Goal: Task Accomplishment & Management: Manage account settings

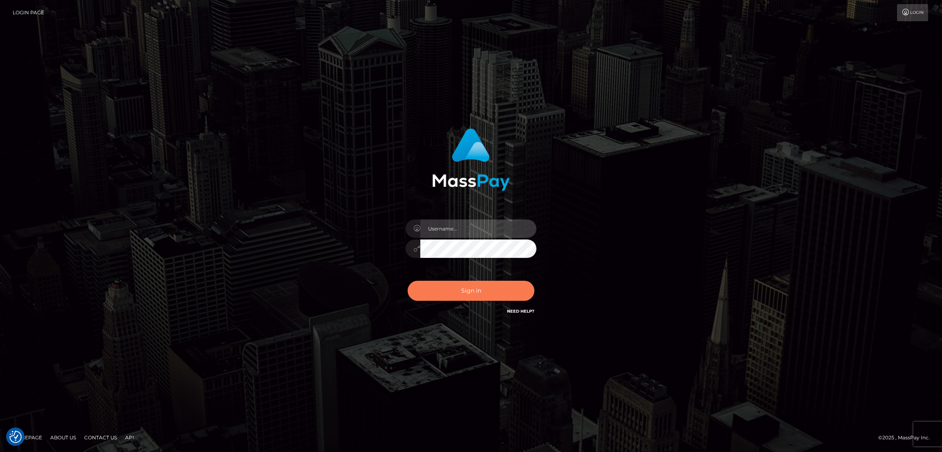
type input "[DOMAIN_NAME]"
click at [474, 294] on button "Sign in" at bounding box center [471, 291] width 127 height 20
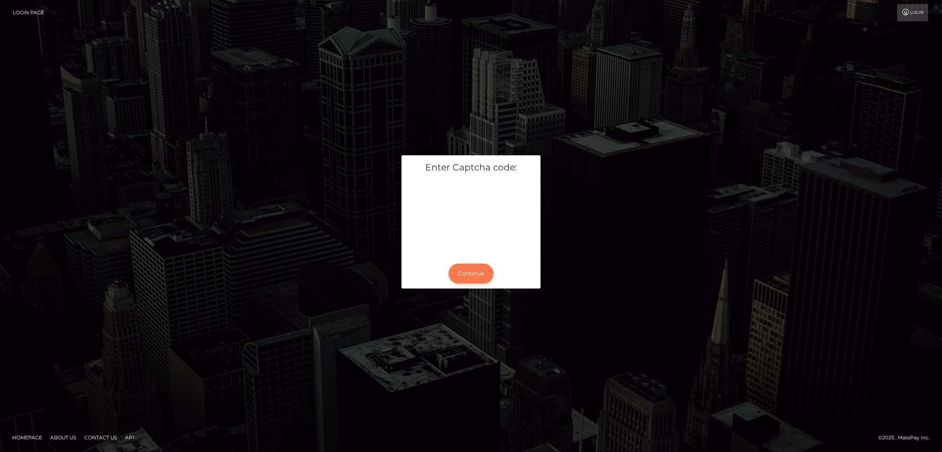
click at [463, 268] on button "Continue" at bounding box center [470, 274] width 45 height 20
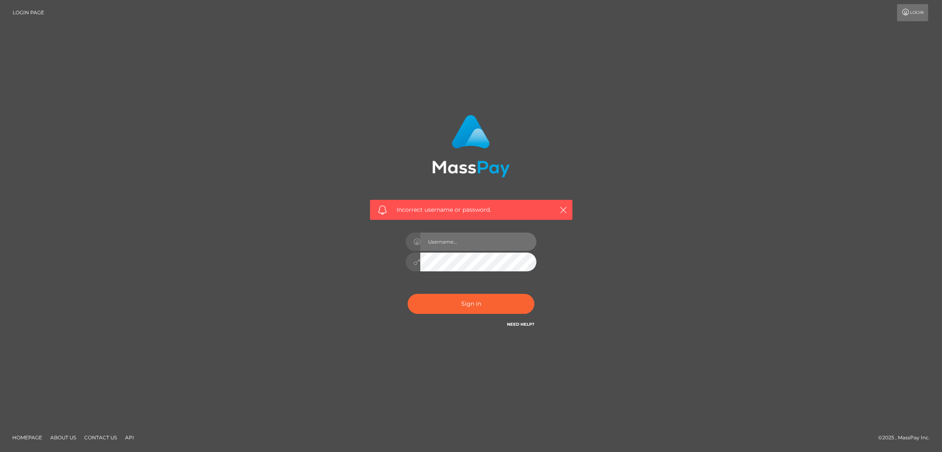
click at [462, 245] on input "text" at bounding box center [478, 242] width 116 height 18
type input "nb.es"
click at [476, 305] on button "Sign in" at bounding box center [471, 304] width 127 height 20
click at [466, 304] on button "Sign in" at bounding box center [471, 304] width 127 height 20
click at [465, 304] on button "Sign in" at bounding box center [471, 304] width 127 height 20
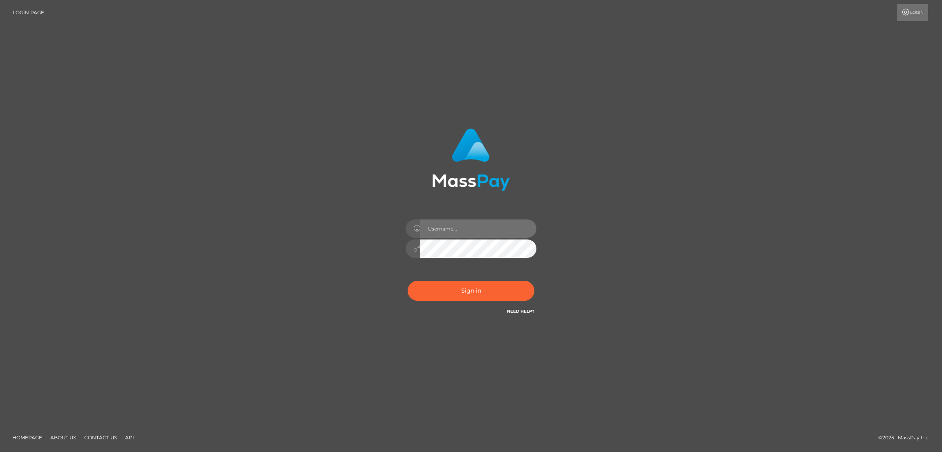
click at [462, 229] on input "text" at bounding box center [478, 229] width 116 height 18
type input "[DOMAIN_NAME]"
click at [469, 296] on button "Sign in" at bounding box center [471, 291] width 127 height 20
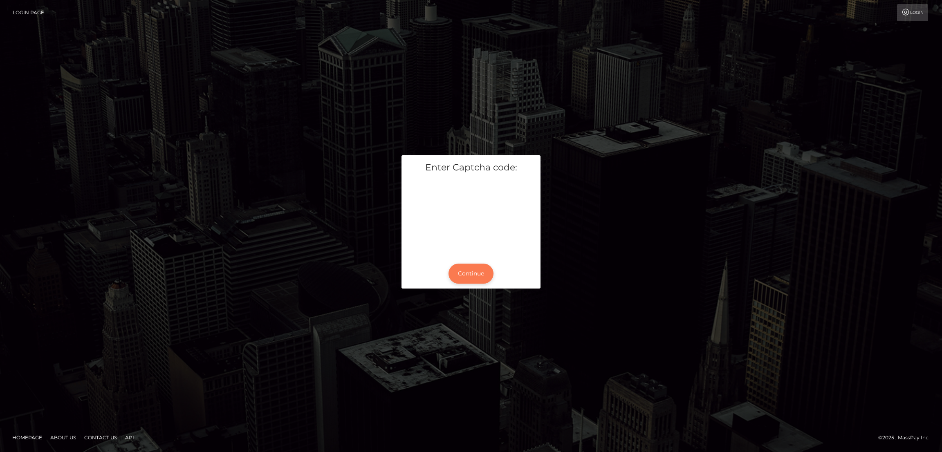
click at [477, 270] on button "Continue" at bounding box center [470, 274] width 45 height 20
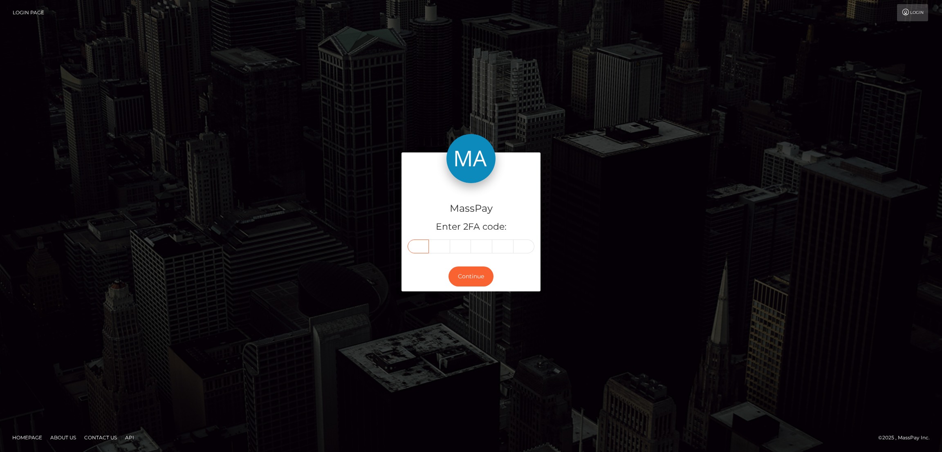
click at [418, 245] on input "text" at bounding box center [418, 247] width 21 height 14
paste input "9"
type input "9"
type input "1"
type input "8"
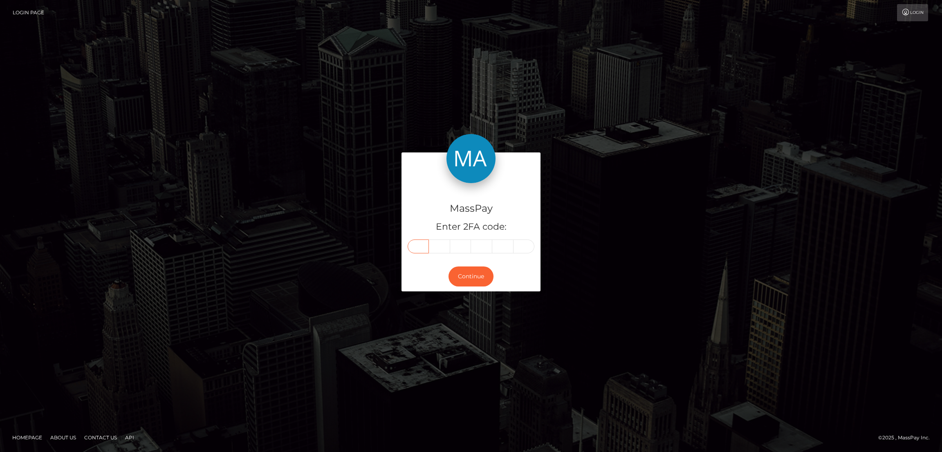
type input "1"
type input "6"
type input "2"
click at [470, 280] on button "Continue" at bounding box center [470, 277] width 45 height 20
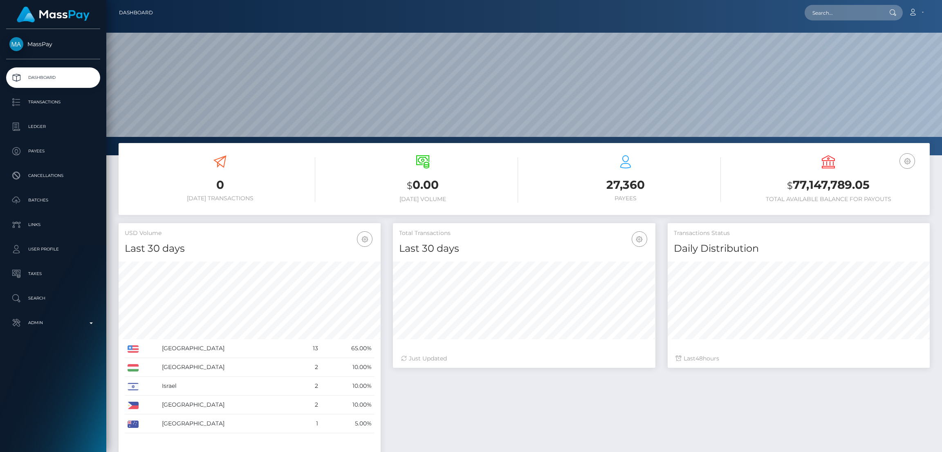
scroll to position [145, 262]
click at [823, 16] on input "text" at bounding box center [843, 13] width 77 height 16
paste input "blowmenaomi69@gmail.com"
type input "blowmenaomi69@gmail.com"
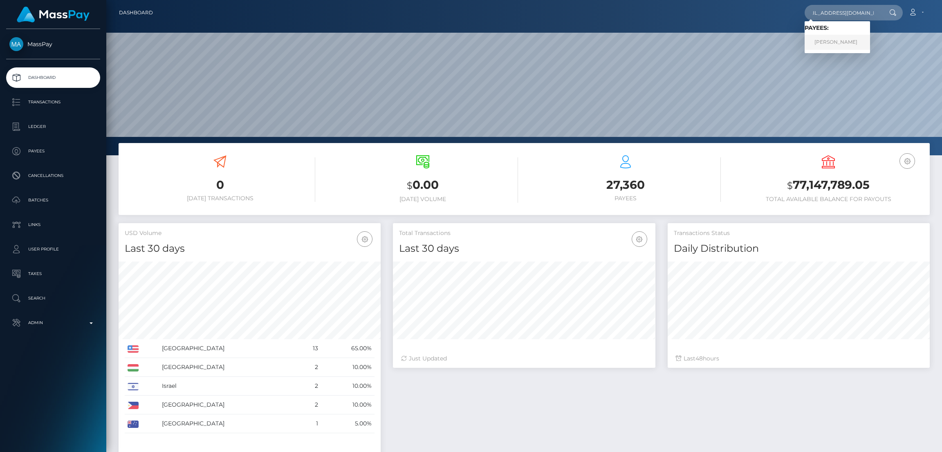
click at [841, 43] on link "Emily Keir" at bounding box center [837, 42] width 65 height 15
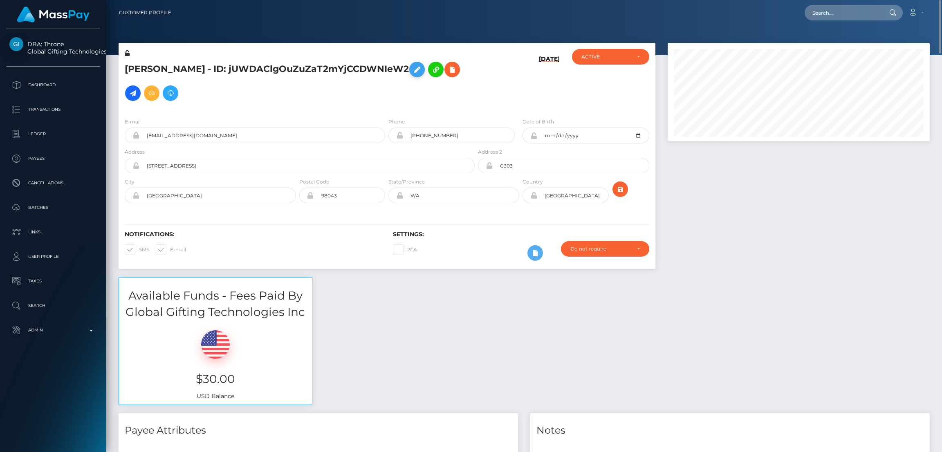
click at [412, 72] on icon at bounding box center [417, 70] width 10 height 10
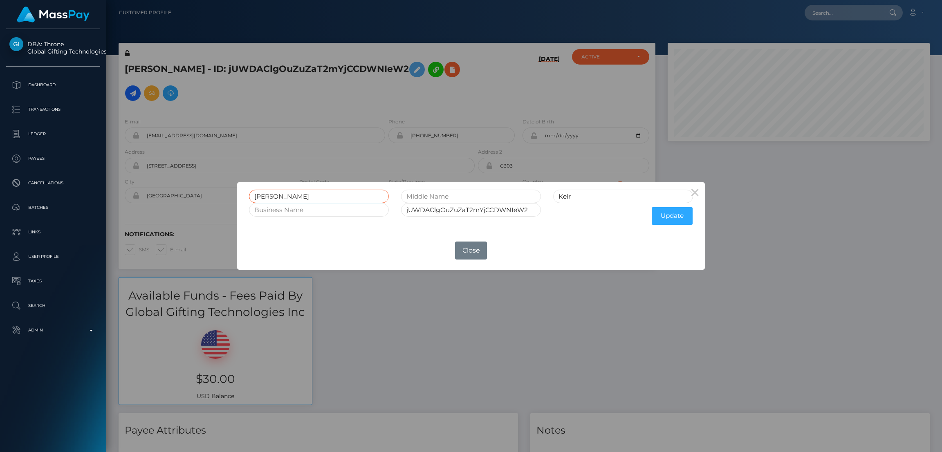
click at [263, 196] on input "Emily" at bounding box center [319, 196] width 140 height 13
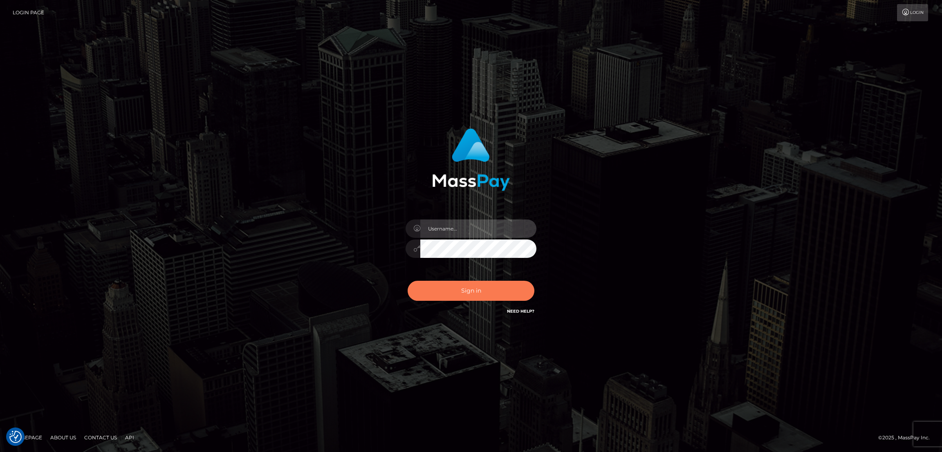
type input "[DOMAIN_NAME]"
click at [477, 286] on button "Sign in" at bounding box center [471, 291] width 127 height 20
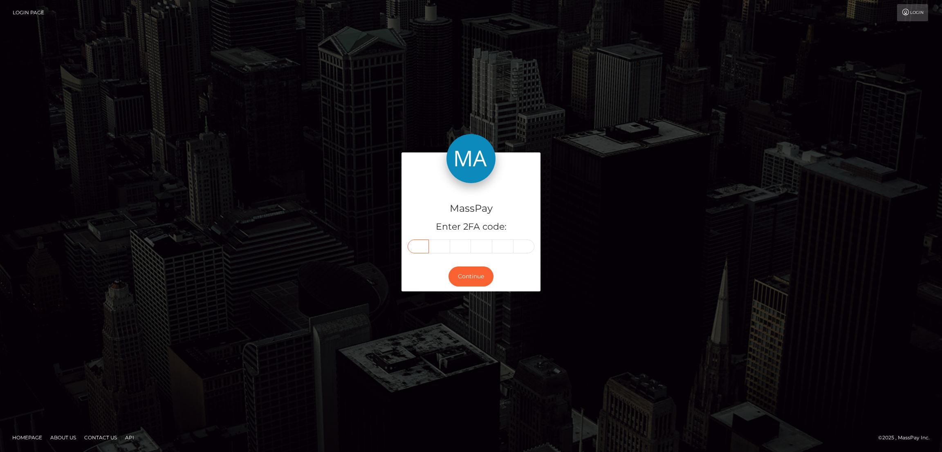
click at [420, 247] on input "text" at bounding box center [418, 247] width 21 height 14
paste input "1"
type input "1"
type input "9"
type input "8"
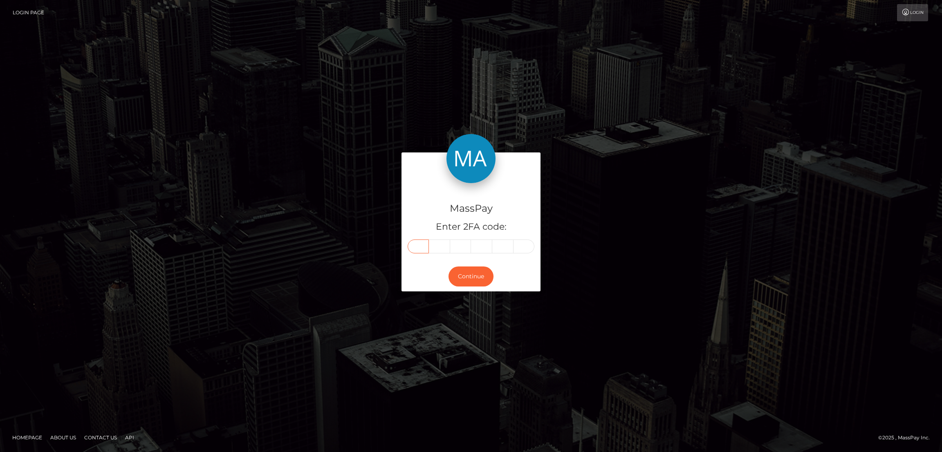
type input "5"
type input "3"
click at [472, 276] on button "Continue" at bounding box center [470, 277] width 45 height 20
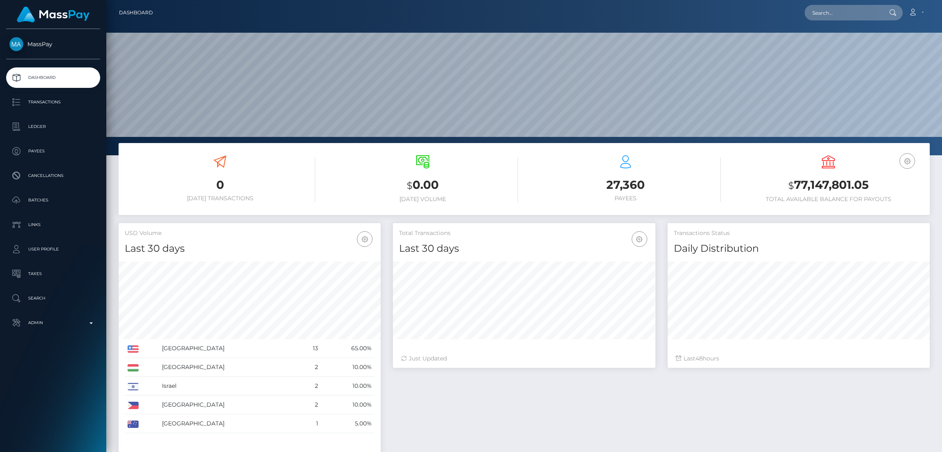
scroll to position [145, 262]
click at [825, 16] on input "text" at bounding box center [843, 13] width 77 height 16
paste input "[EMAIL_ADDRESS][DOMAIN_NAME]"
type input "[EMAIL_ADDRESS][DOMAIN_NAME]"
click at [837, 45] on link "Lizabeth Gliner" at bounding box center [837, 42] width 65 height 15
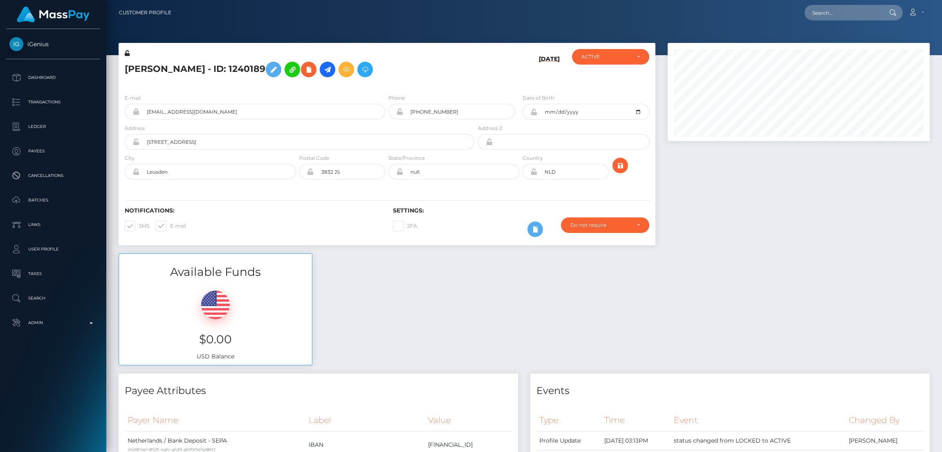
scroll to position [98, 262]
click at [269, 69] on icon at bounding box center [274, 70] width 10 height 10
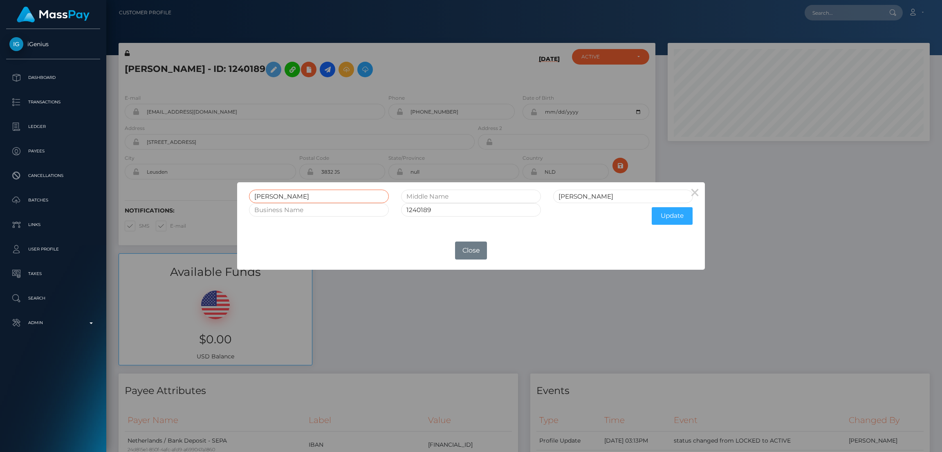
click at [266, 195] on input "Lizabeth" at bounding box center [319, 196] width 140 height 13
click at [396, 31] on div "× Lizabeth Gliner 1240189 Update OK No Close" at bounding box center [471, 226] width 942 height 452
click at [473, 247] on button "Close" at bounding box center [471, 251] width 32 height 18
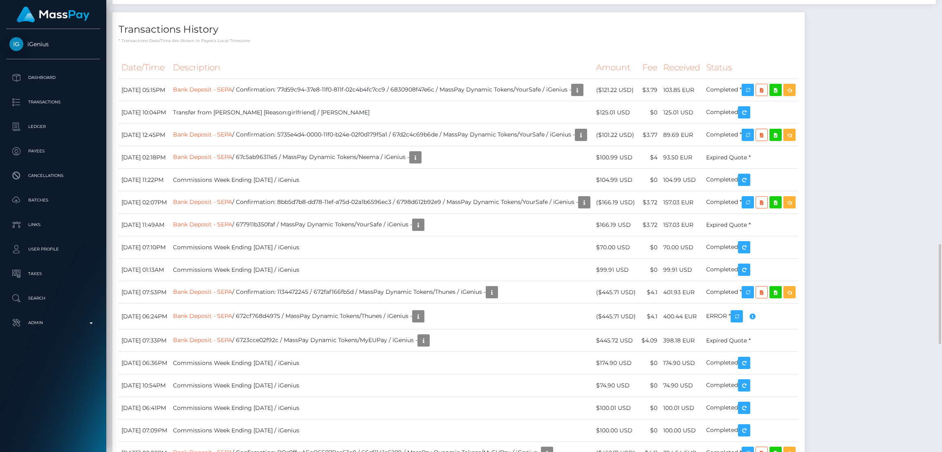
scroll to position [1287, 0]
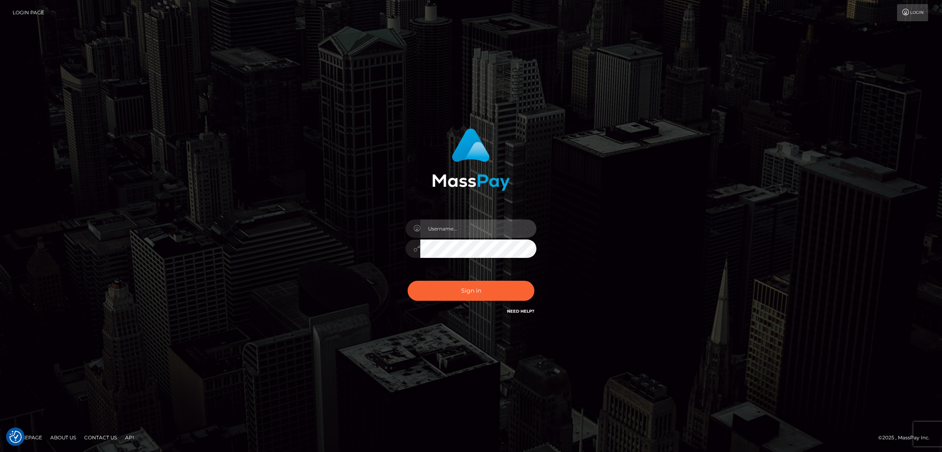
type input "[DOMAIN_NAME]"
click at [483, 289] on button "Sign in" at bounding box center [471, 291] width 127 height 20
type input "nb.es"
click at [469, 292] on button "Sign in" at bounding box center [471, 291] width 127 height 20
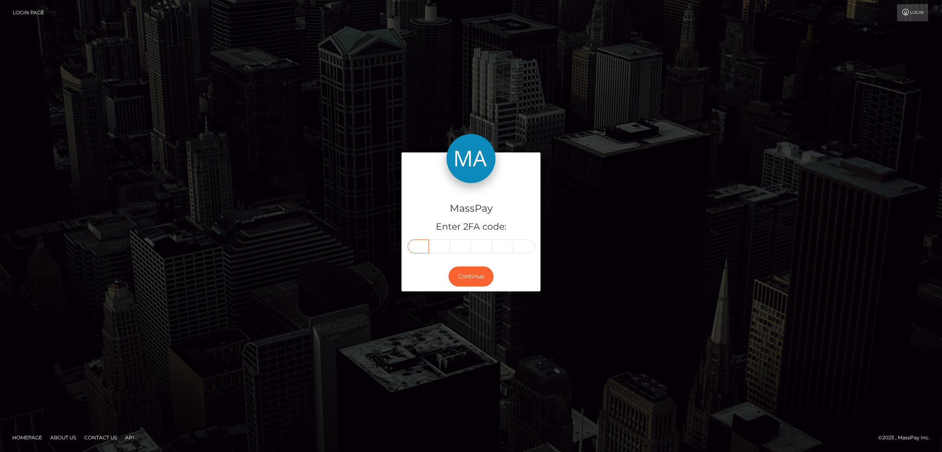
click at [419, 243] on input "text" at bounding box center [418, 247] width 21 height 14
paste input "3"
type input "3"
type input "7"
type input "2"
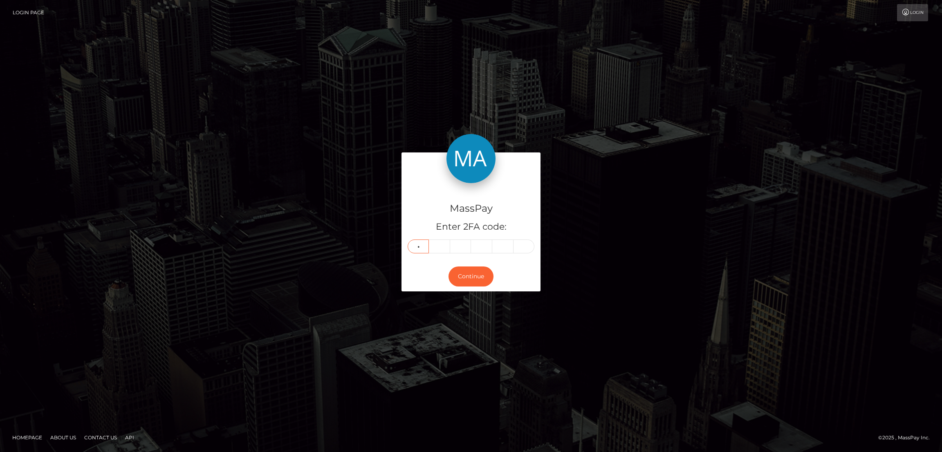
type input "2"
type input "0"
click at [465, 278] on button "Continue" at bounding box center [470, 277] width 45 height 20
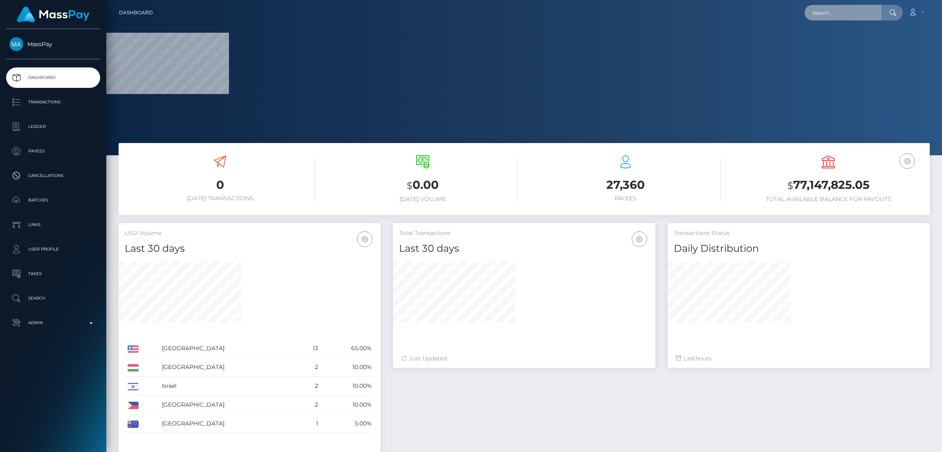
click at [822, 10] on input "text" at bounding box center [843, 13] width 77 height 16
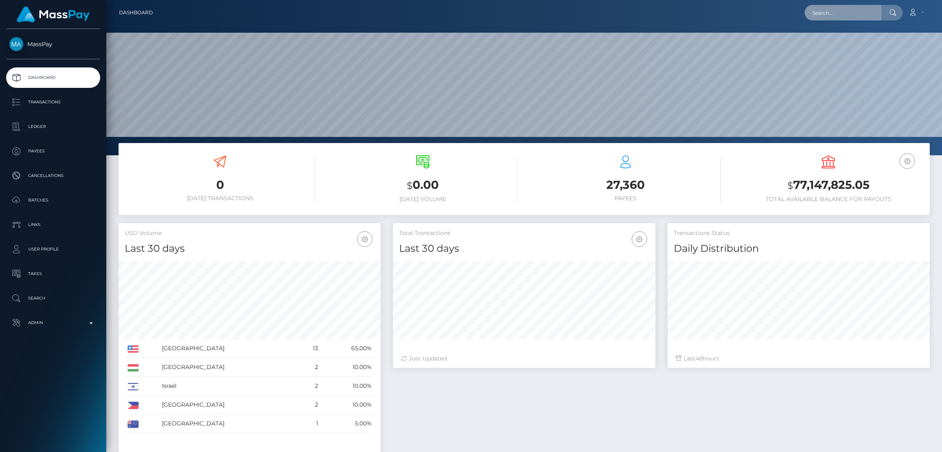
scroll to position [145, 262]
click at [838, 15] on input "text" at bounding box center [843, 13] width 77 height 16
paste input "boredasusual2@gmail.com"
type input "boredasusual2@gmail.com"
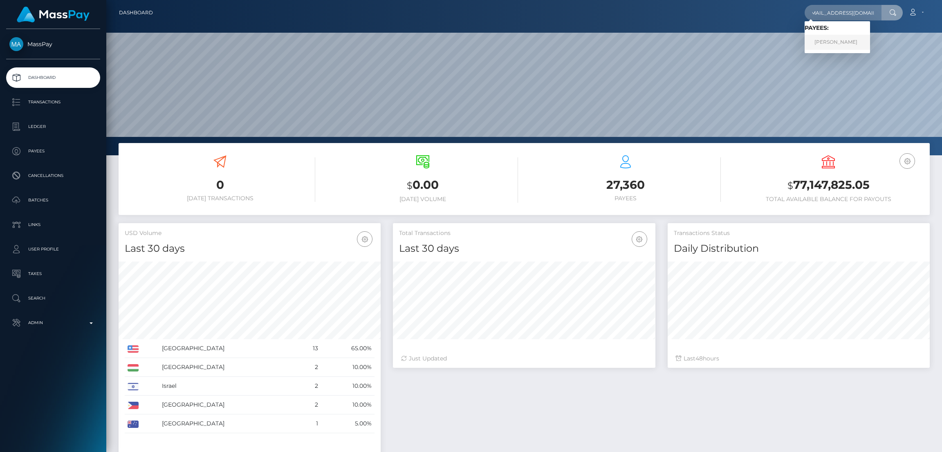
click at [831, 40] on link "PIERRE JESUS REYES" at bounding box center [837, 42] width 65 height 15
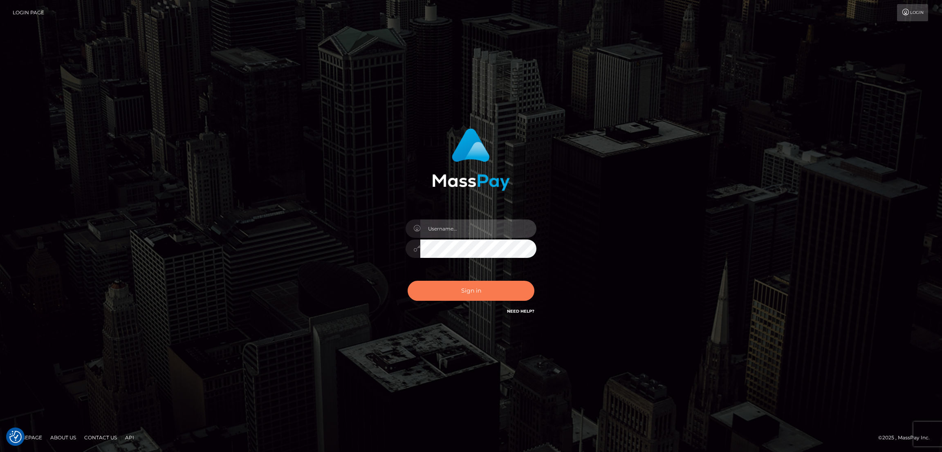
type input "[DOMAIN_NAME]"
click at [441, 285] on button "Sign in" at bounding box center [471, 291] width 127 height 20
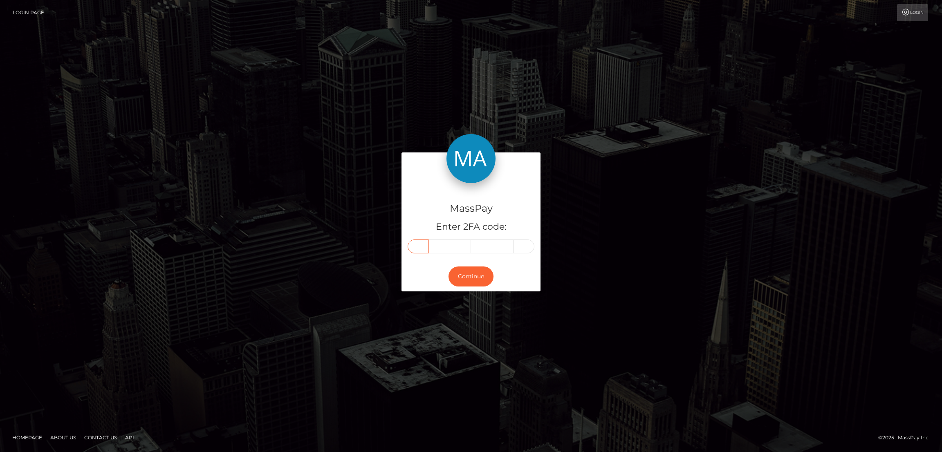
click at [421, 246] on input "text" at bounding box center [418, 247] width 21 height 14
paste input "8"
type input "8"
type input "7"
type input "5"
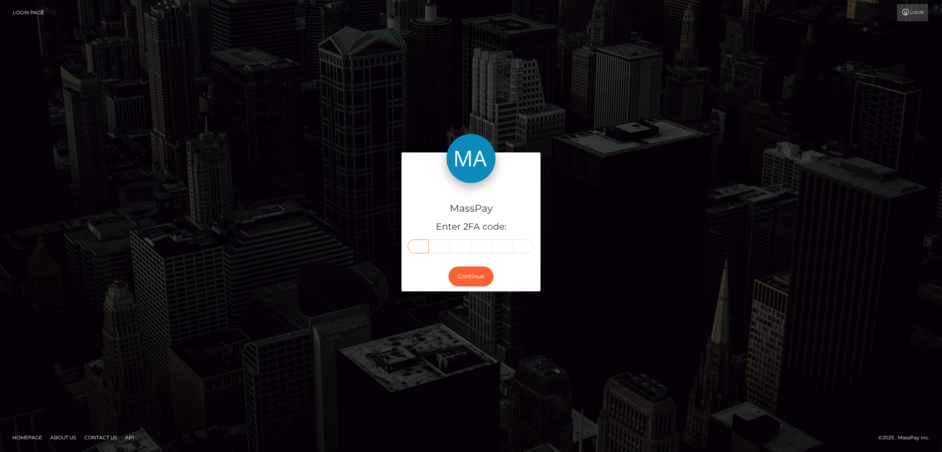
type input "1"
type input "9"
type input "0"
click at [462, 278] on button "Continue" at bounding box center [470, 277] width 45 height 20
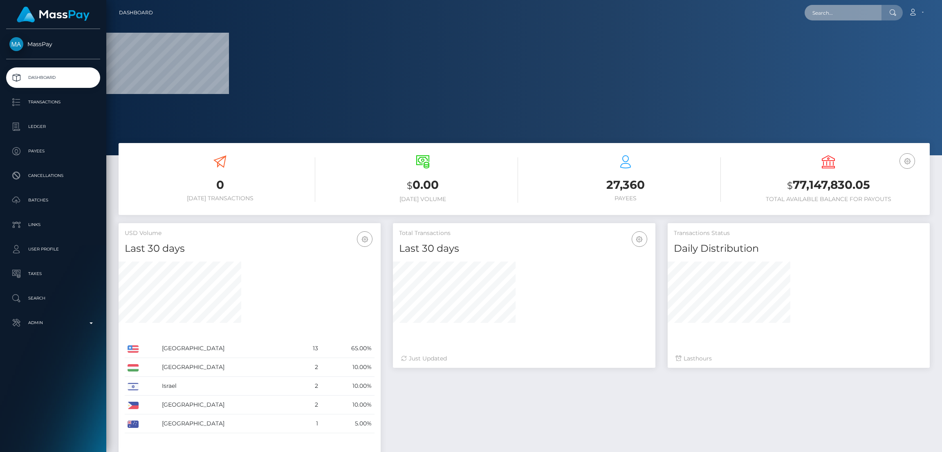
click at [821, 18] on input "text" at bounding box center [843, 13] width 77 height 16
paste input "[EMAIL_ADDRESS][DOMAIN_NAME]"
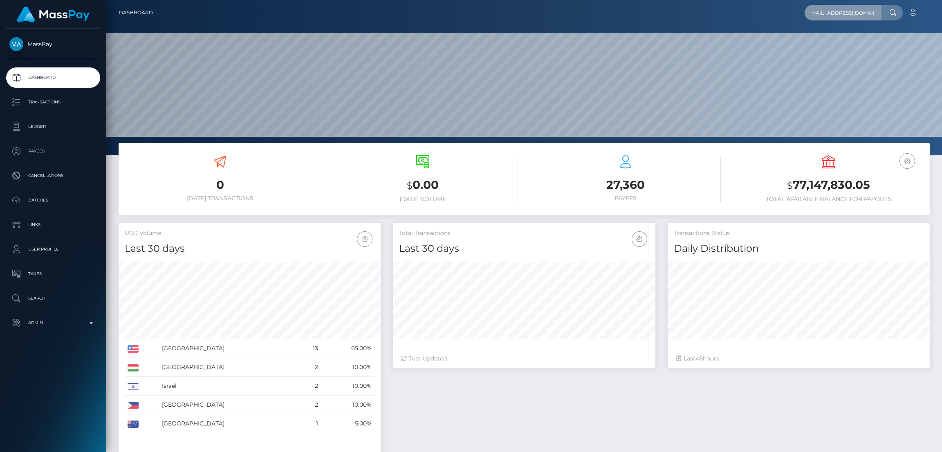
scroll to position [155, 836]
type input "[EMAIL_ADDRESS][DOMAIN_NAME]"
click at [830, 36] on link "[PERSON_NAME]" at bounding box center [837, 42] width 65 height 15
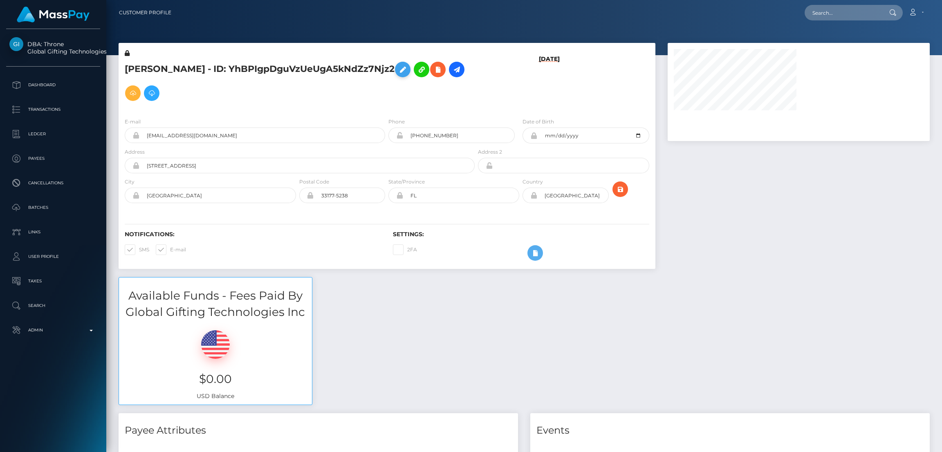
click at [408, 69] on icon at bounding box center [403, 70] width 10 height 10
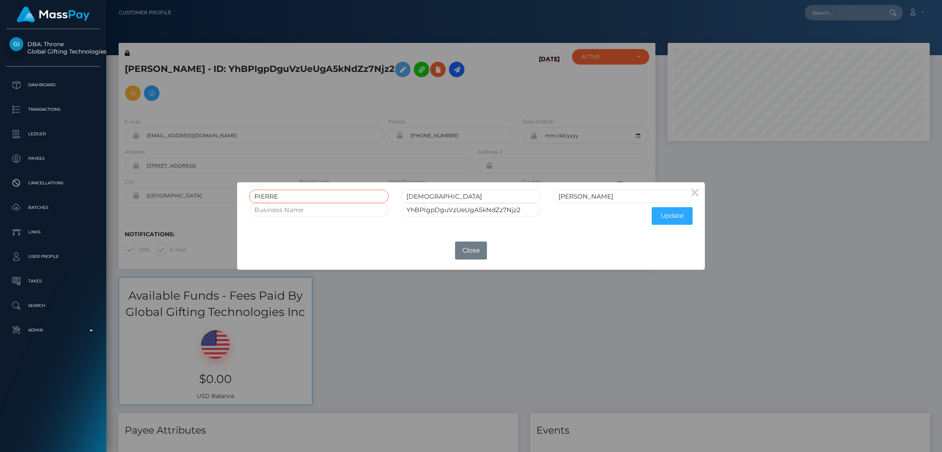
click at [265, 196] on input "PIERRE" at bounding box center [319, 196] width 140 height 13
click at [477, 253] on button "Close" at bounding box center [471, 251] width 32 height 18
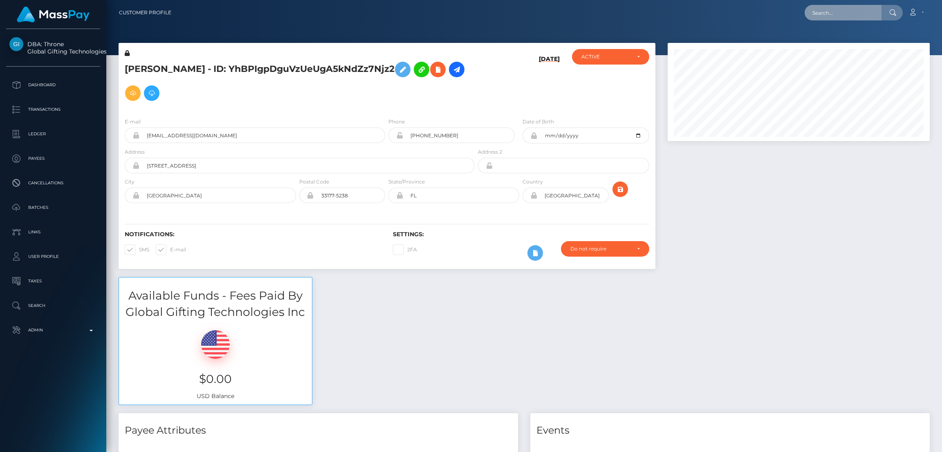
click at [838, 12] on input "text" at bounding box center [843, 13] width 77 height 16
paste input "jadirose1976@icloud.com"
click at [830, 9] on input "jadirose1976@icloud.com" at bounding box center [843, 13] width 77 height 16
click at [837, 12] on input "jadirose1976@icloud.com" at bounding box center [843, 13] width 77 height 16
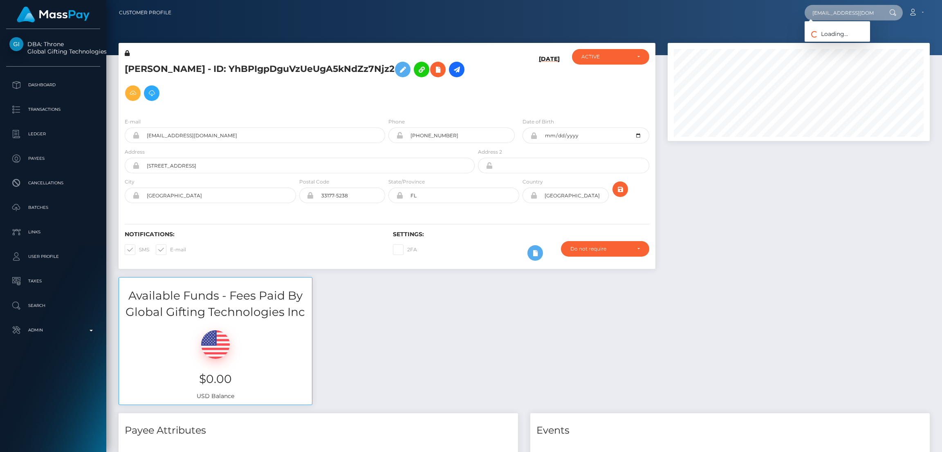
paste input "ij.roos@hotmail"
type input "jij.roos@hotmail.com"
click at [840, 40] on link "JADIRA ILIANA JEANINE ROOS" at bounding box center [858, 42] width 107 height 15
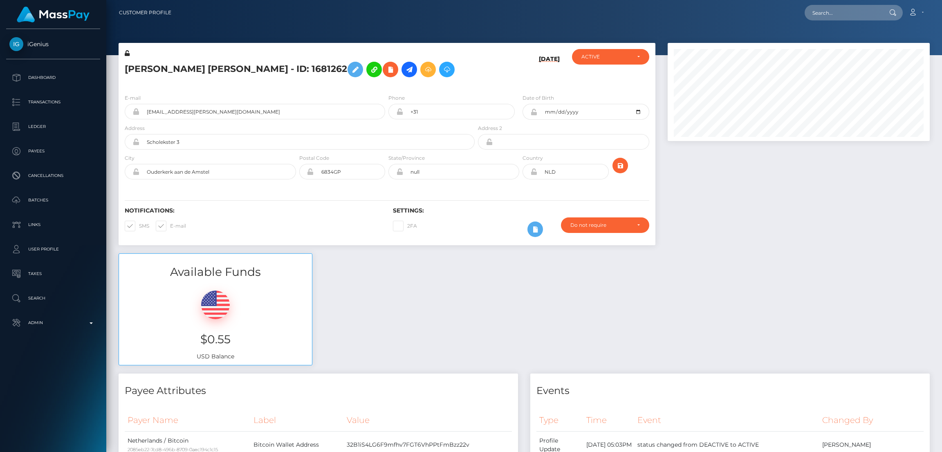
scroll to position [98, 262]
click at [830, 17] on input "text" at bounding box center [843, 13] width 77 height 16
paste input "superman69cake@gmail.com"
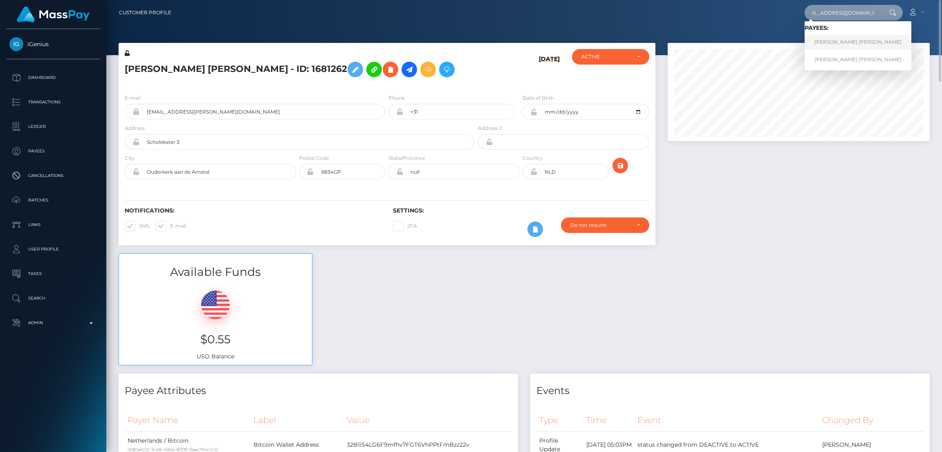
type input "superman69cake@gmail.com"
click at [837, 43] on link "DEVANSHU DEV CHAUDHARY" at bounding box center [858, 42] width 107 height 15
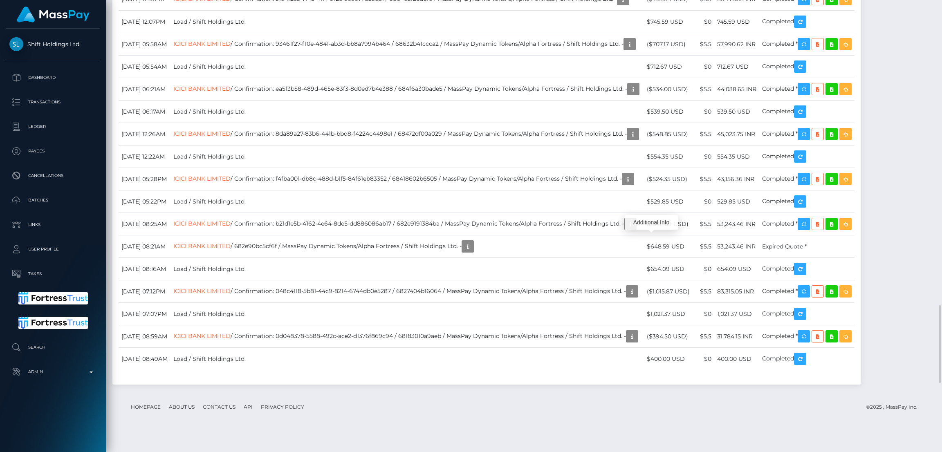
scroll to position [98, 262]
click at [643, 223] on div "Additional Info" at bounding box center [651, 222] width 53 height 15
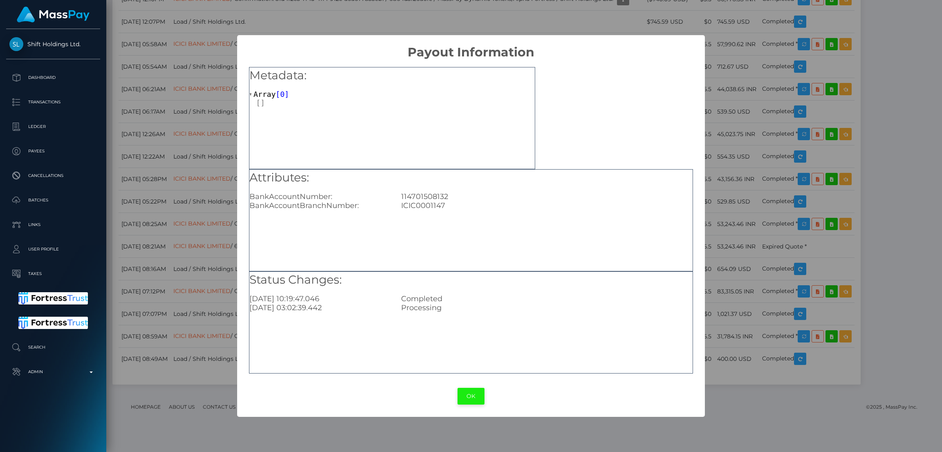
click at [479, 398] on button "OK" at bounding box center [470, 396] width 27 height 17
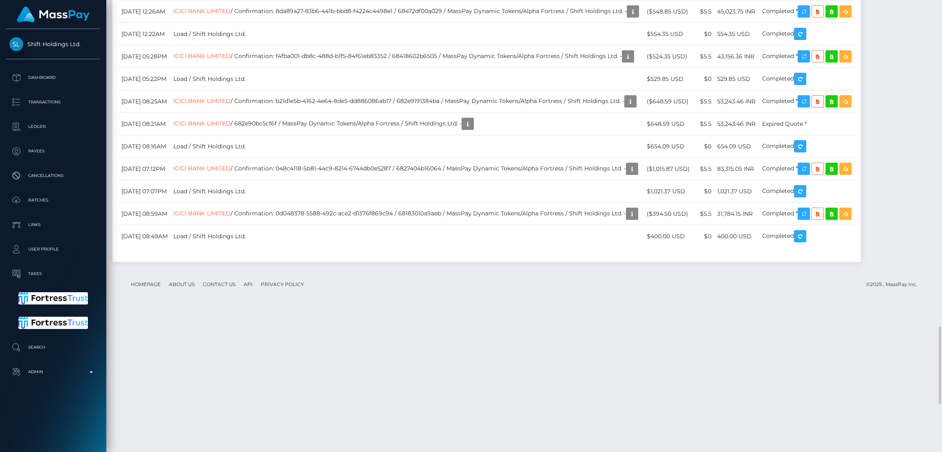
drag, startPoint x: 741, startPoint y: 113, endPoint x: 780, endPoint y: 114, distance: 39.3
copy td "112,430.51 INR"
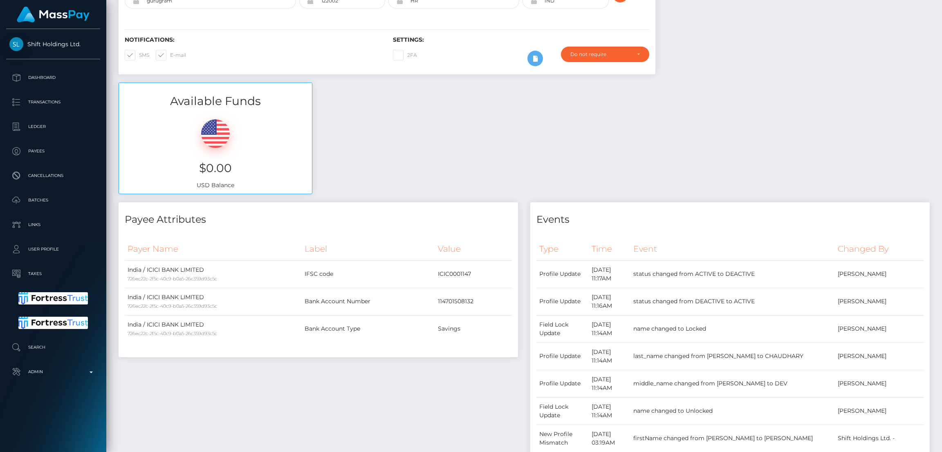
scroll to position [0, 0]
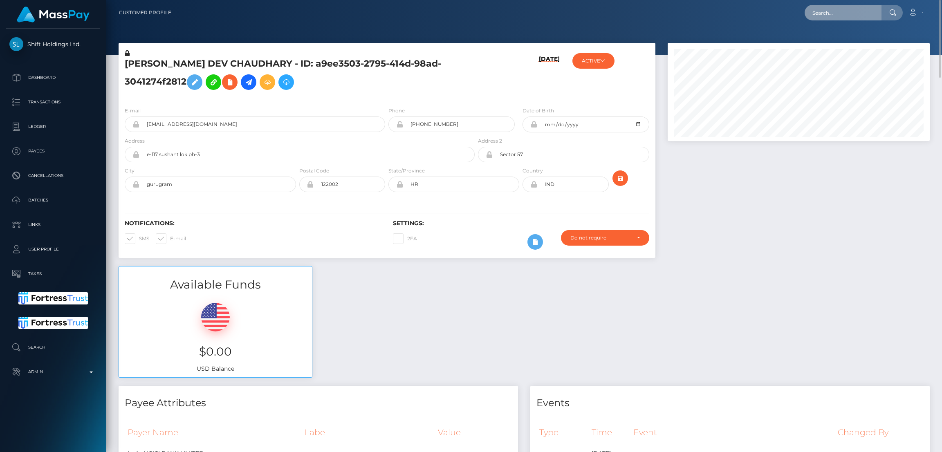
click at [819, 10] on input "text" at bounding box center [843, 13] width 77 height 16
paste input "[EMAIL_ADDRESS][DOMAIN_NAME]"
type input "[EMAIL_ADDRESS][DOMAIN_NAME]"
click at [830, 39] on link "Sinja Schinkowski" at bounding box center [837, 42] width 65 height 15
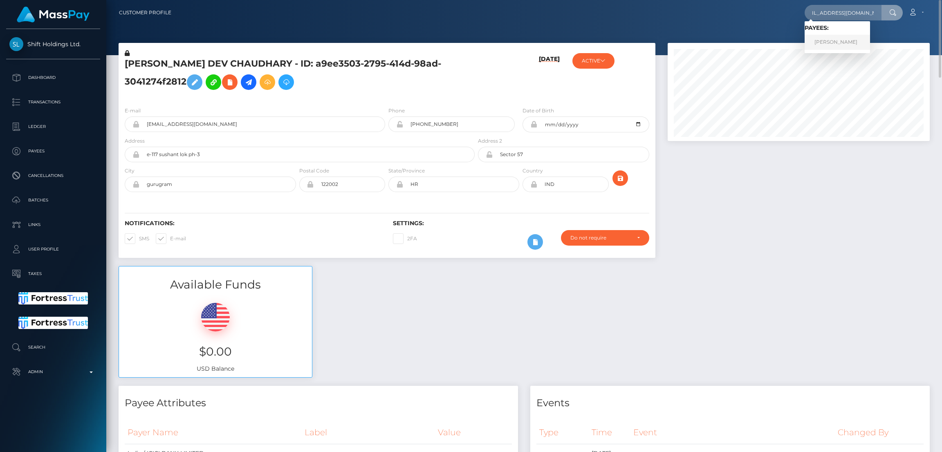
scroll to position [0, 0]
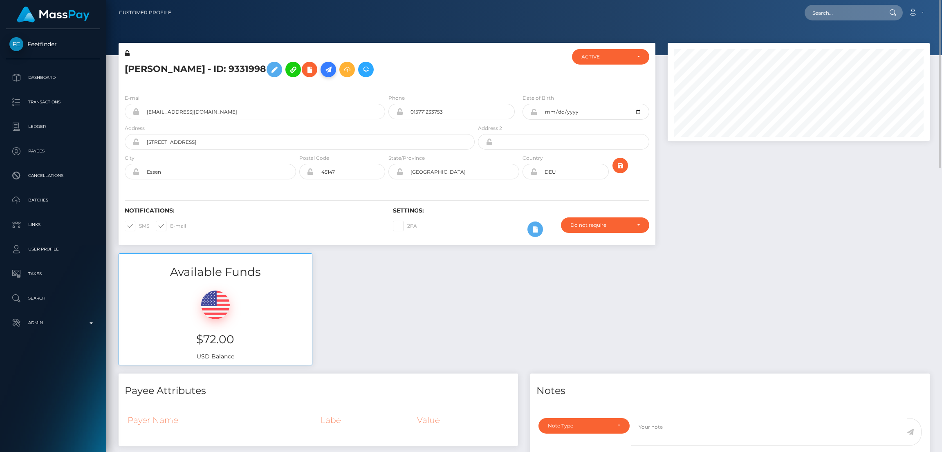
click at [333, 69] on icon at bounding box center [328, 70] width 10 height 10
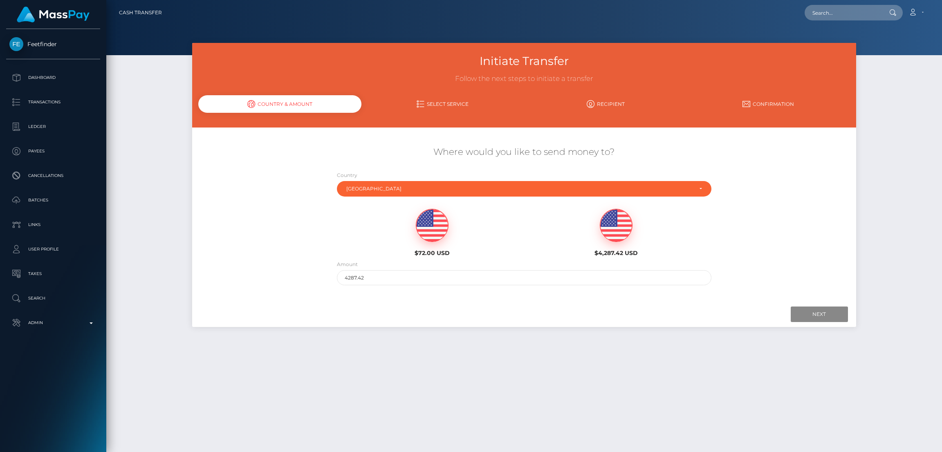
click at [426, 218] on img at bounding box center [432, 225] width 32 height 33
type input "72"
click at [820, 316] on input "Next" at bounding box center [819, 315] width 57 height 16
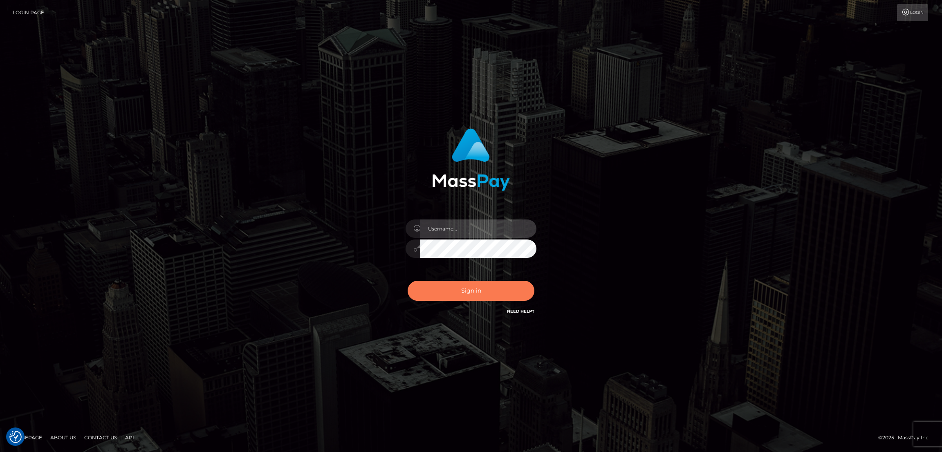
type input "[DOMAIN_NAME]"
click at [471, 288] on button "Sign in" at bounding box center [471, 291] width 127 height 20
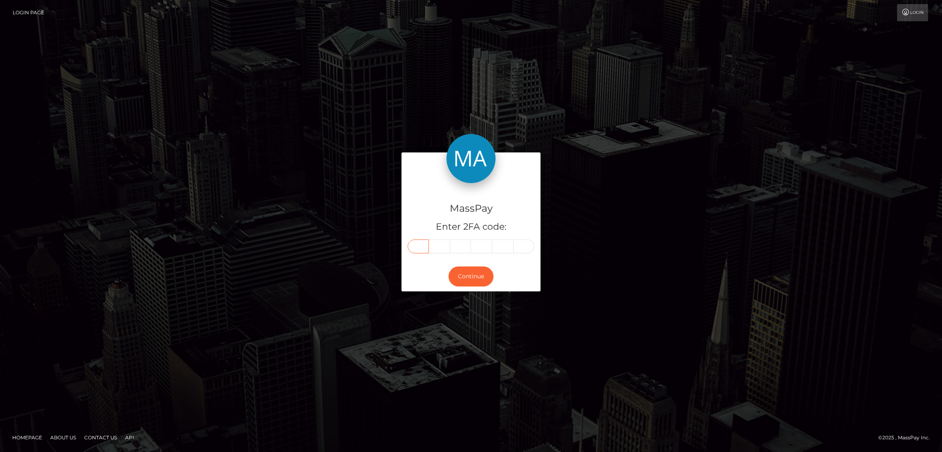
click at [421, 242] on input "text" at bounding box center [418, 247] width 21 height 14
paste input "0"
type input "0"
type input "7"
type input "2"
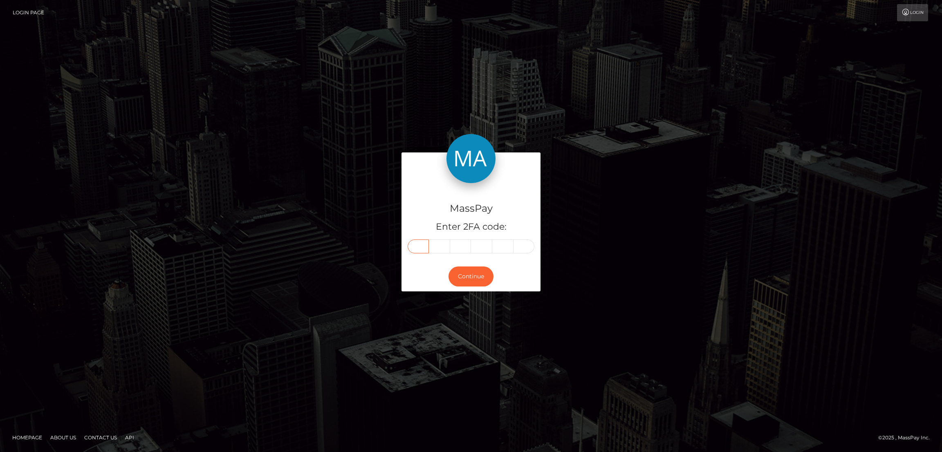
type input "4"
type input "9"
type input "6"
click at [469, 277] on button "Continue" at bounding box center [470, 277] width 45 height 20
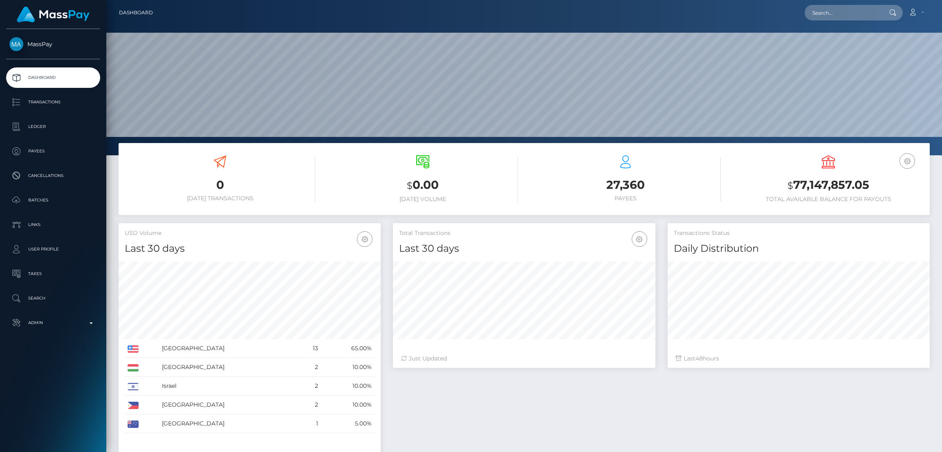
scroll to position [145, 262]
click at [830, 9] on input "text" at bounding box center [843, 13] width 77 height 16
paste input "[EMAIL_ADDRESS][DOMAIN_NAME]"
type input "[EMAIL_ADDRESS][DOMAIN_NAME]"
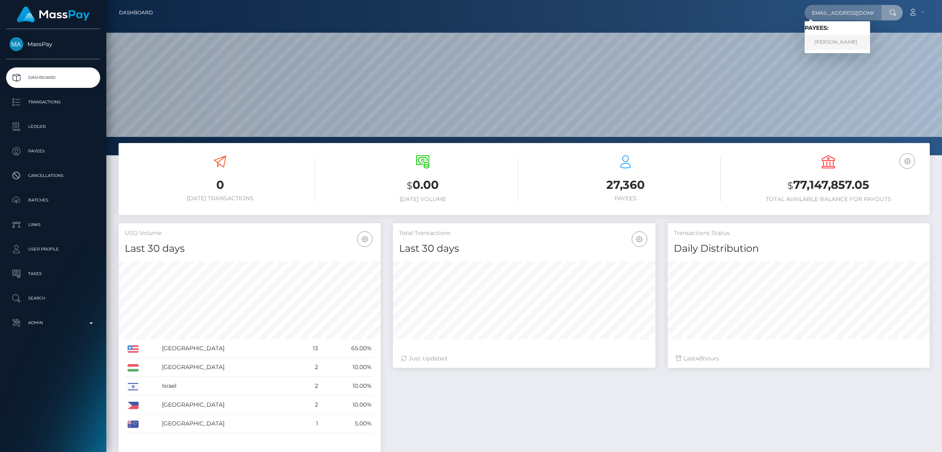
click at [841, 43] on link "[PERSON_NAME]" at bounding box center [837, 42] width 65 height 15
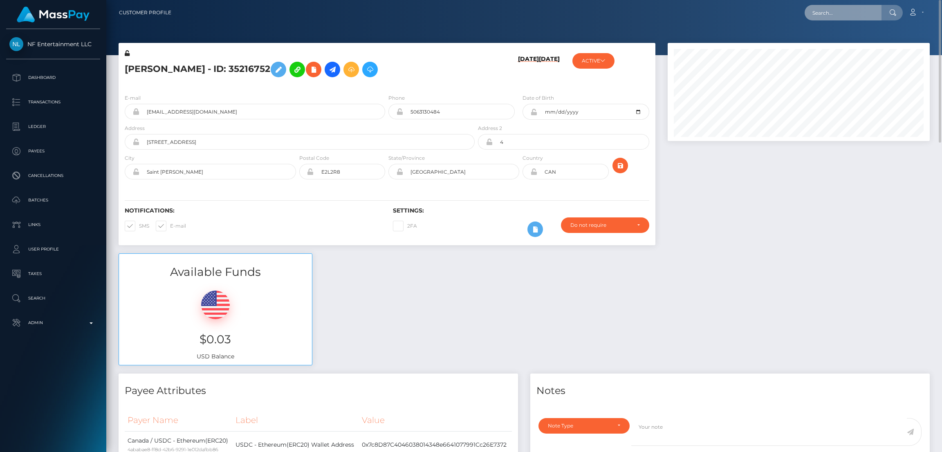
click at [830, 11] on input "text" at bounding box center [843, 13] width 77 height 16
paste input "goddessjulianne@gmail.com"
type input "goddessjulianne@gmail.com"
click at [828, 45] on link "RASIL ONLINE S.R.L." at bounding box center [840, 42] width 70 height 15
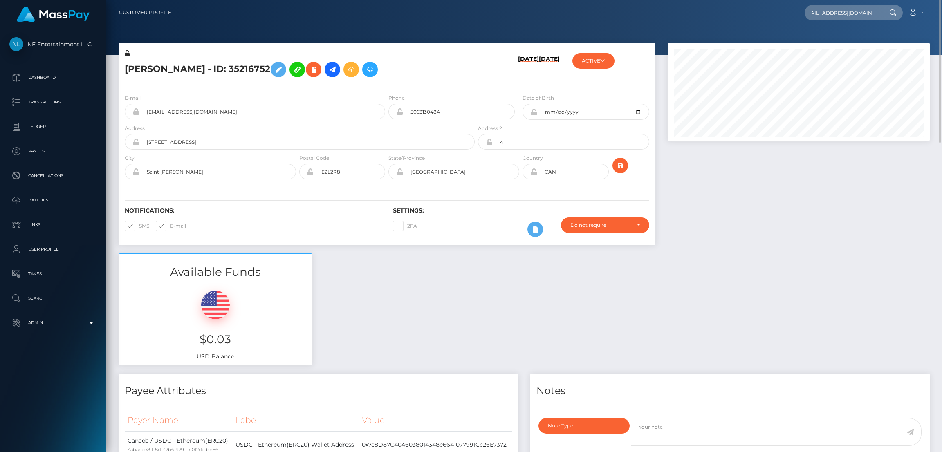
scroll to position [0, 0]
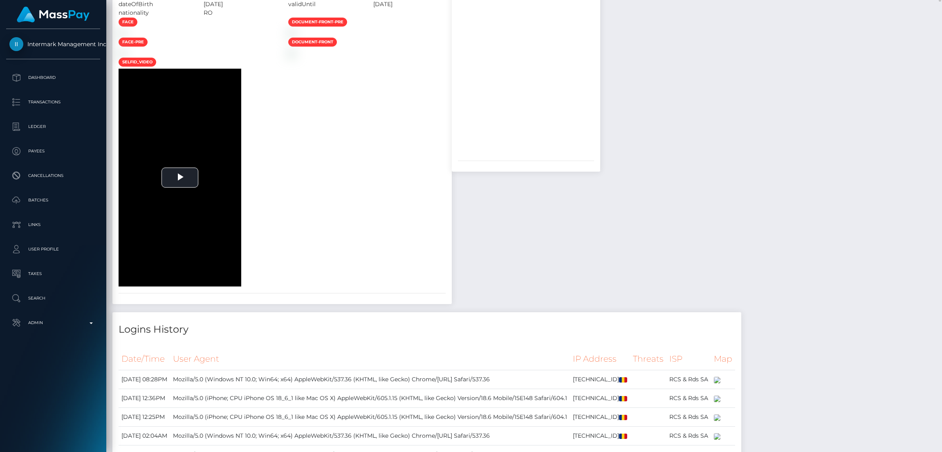
scroll to position [923, 0]
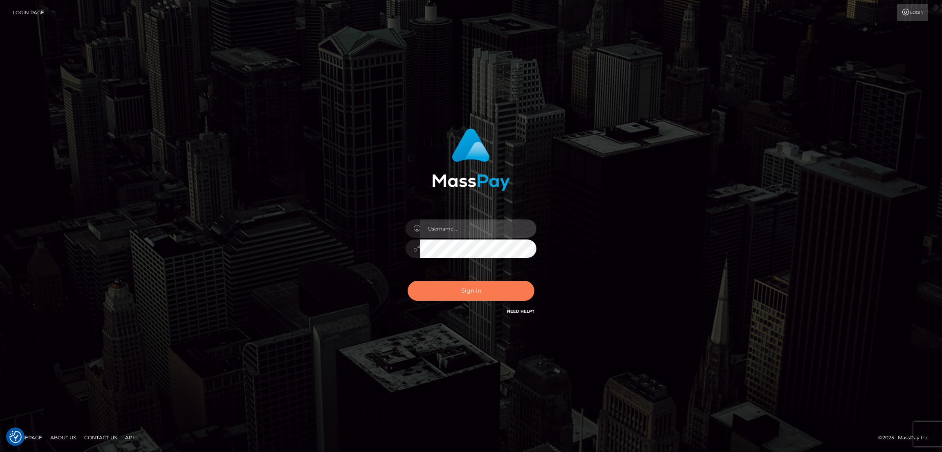
type input "nb.es"
click at [474, 287] on button "Sign in" at bounding box center [471, 291] width 127 height 20
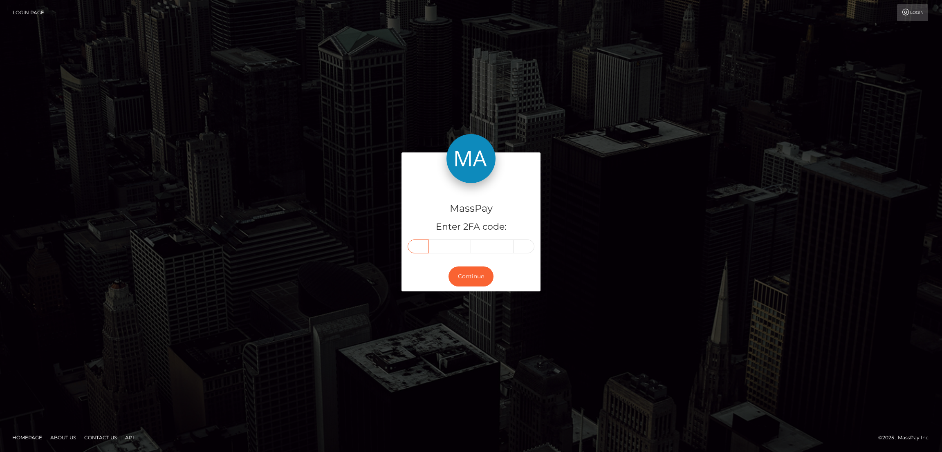
click at [420, 247] on input "text" at bounding box center [418, 247] width 21 height 14
paste input "3"
type input "3"
type input "2"
type input "0"
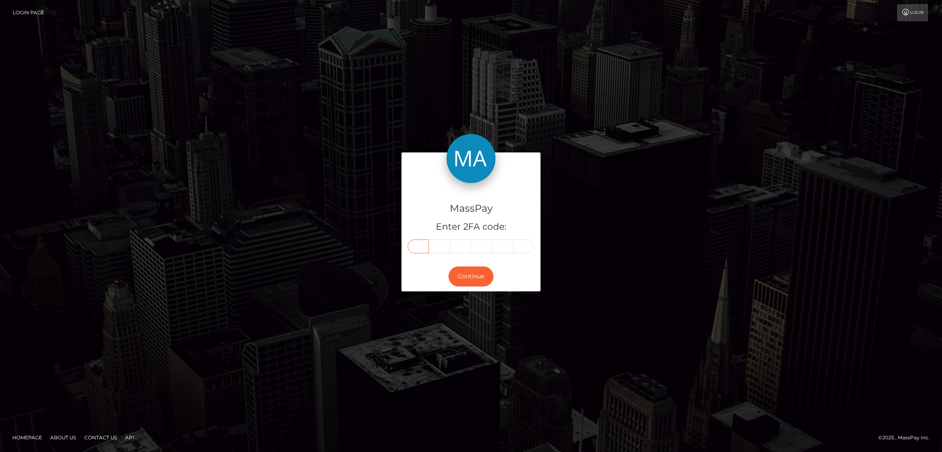
type input "2"
type input "1"
type input "5"
click at [472, 277] on button "Continue" at bounding box center [470, 277] width 45 height 20
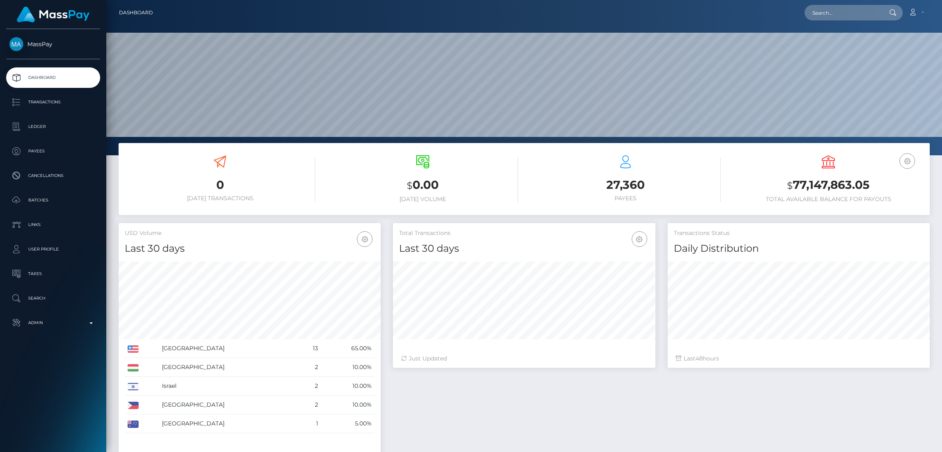
scroll to position [145, 262]
click at [823, 13] on input "text" at bounding box center [843, 13] width 77 height 16
paste input "[EMAIL_ADDRESS][DOMAIN_NAME]"
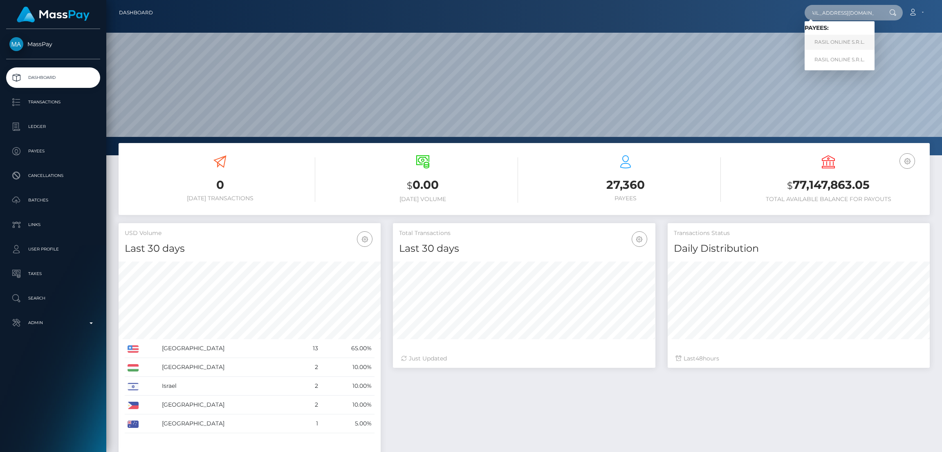
type input "goddessjulianne@gmail.com"
click at [836, 44] on link "RASIL ONLINE S.R.L." at bounding box center [840, 42] width 70 height 15
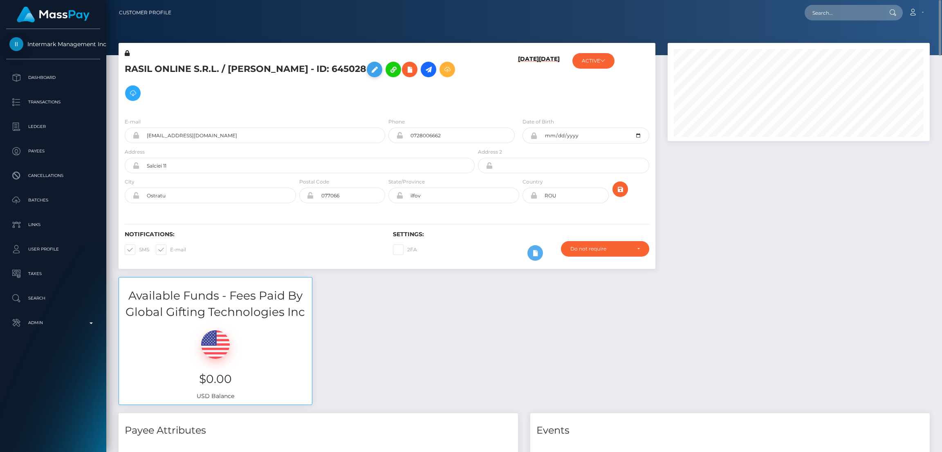
click at [379, 69] on icon at bounding box center [375, 70] width 10 height 10
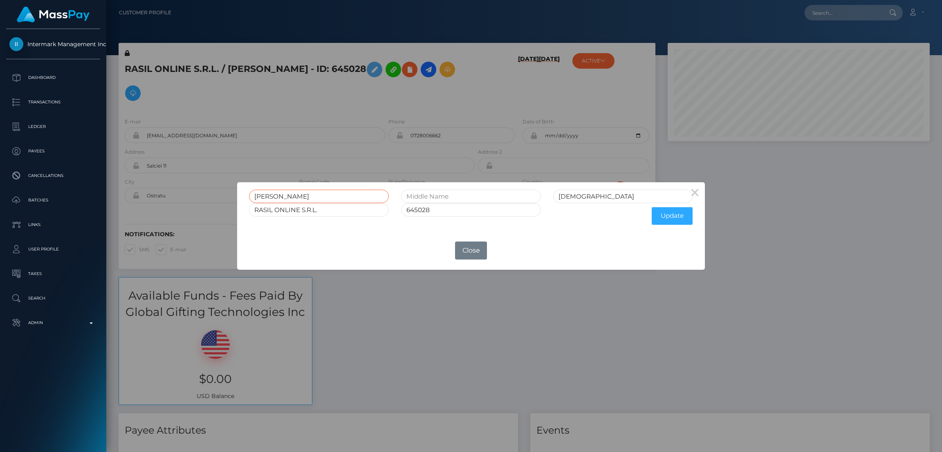
click at [267, 195] on input "[PERSON_NAME]" at bounding box center [319, 196] width 140 height 13
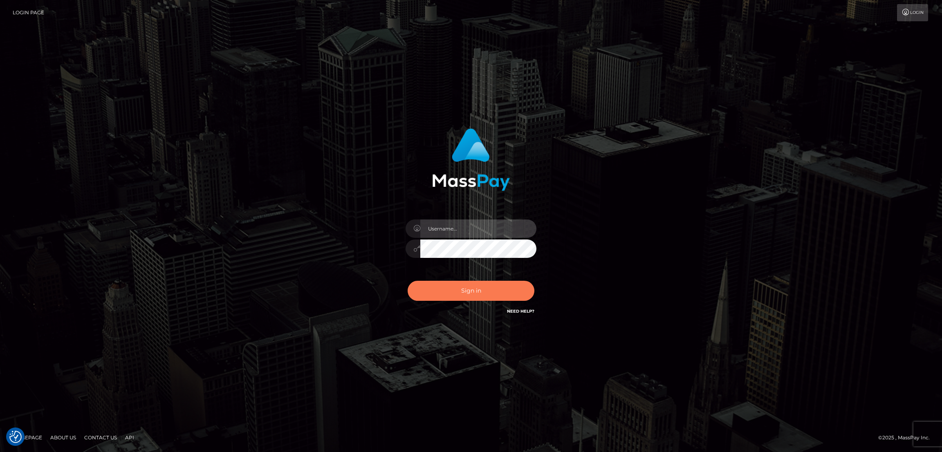
type input "nb.es"
click at [492, 287] on button "Sign in" at bounding box center [471, 291] width 127 height 20
type input "[DOMAIN_NAME]"
click at [475, 291] on button "Sign in" at bounding box center [471, 291] width 127 height 20
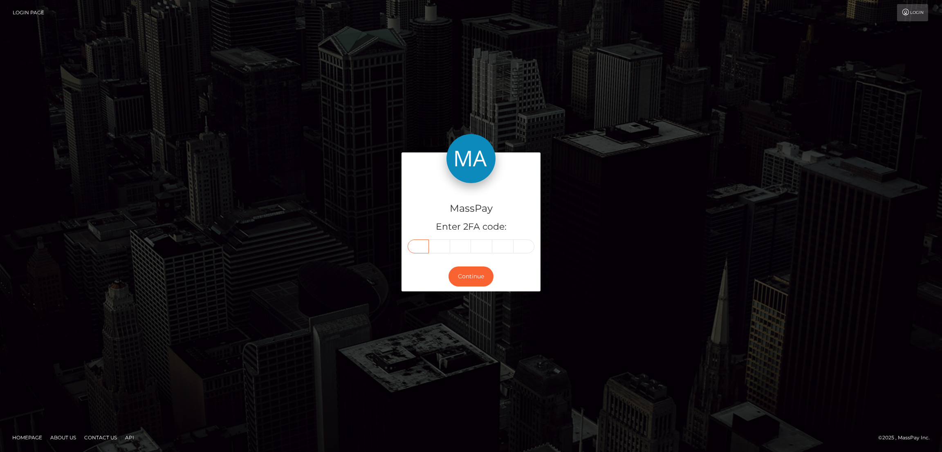
click at [419, 245] on input "text" at bounding box center [418, 247] width 21 height 14
paste input "1"
type input "1"
type input "0"
type input "1"
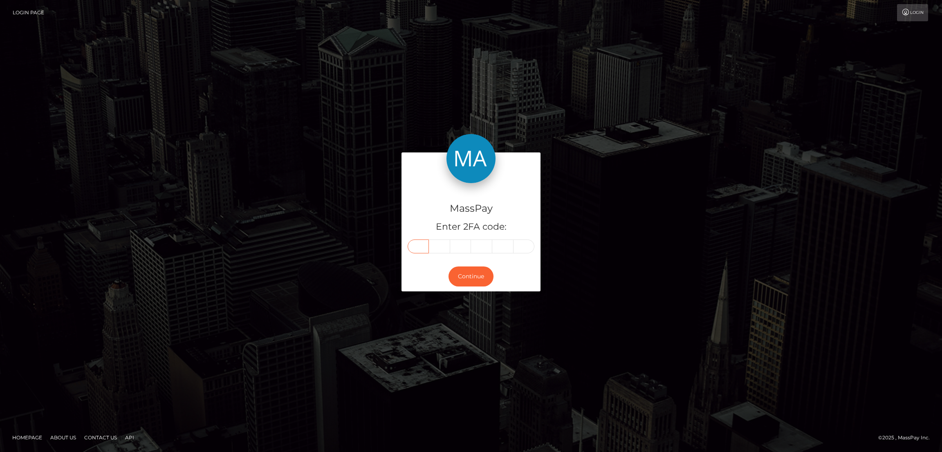
type input "0"
type input "5"
type input "2"
click at [482, 279] on button "Continue" at bounding box center [470, 277] width 45 height 20
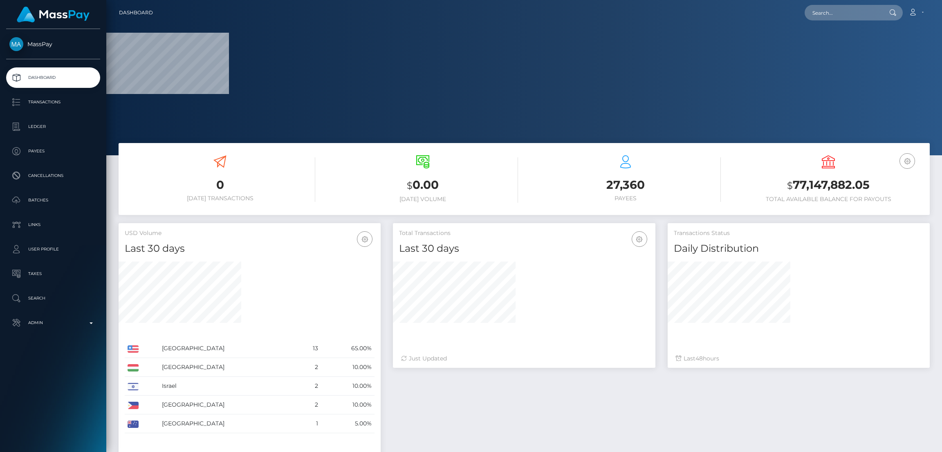
scroll to position [145, 262]
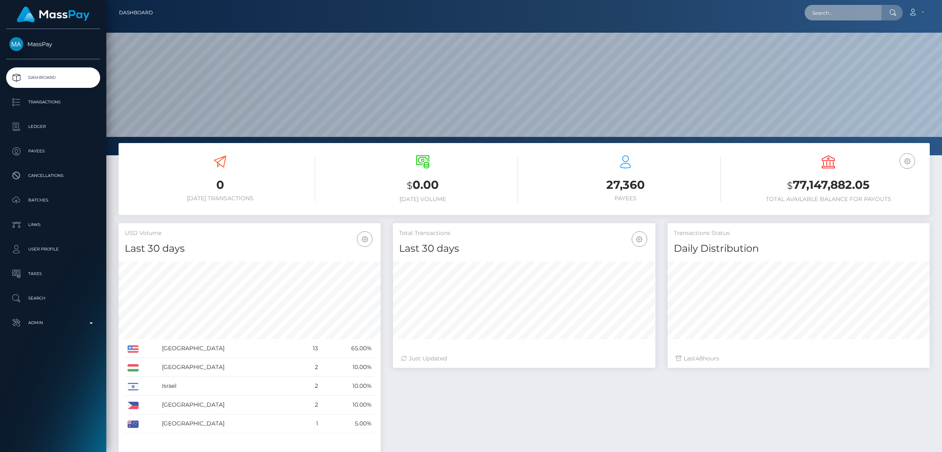
click at [838, 9] on input "text" at bounding box center [843, 13] width 77 height 16
paste input "[EMAIL_ADDRESS][DOMAIN_NAME]"
type input "[EMAIL_ADDRESS][DOMAIN_NAME]"
click at [832, 42] on link "RASIL ONLINE S.R.L." at bounding box center [840, 42] width 70 height 15
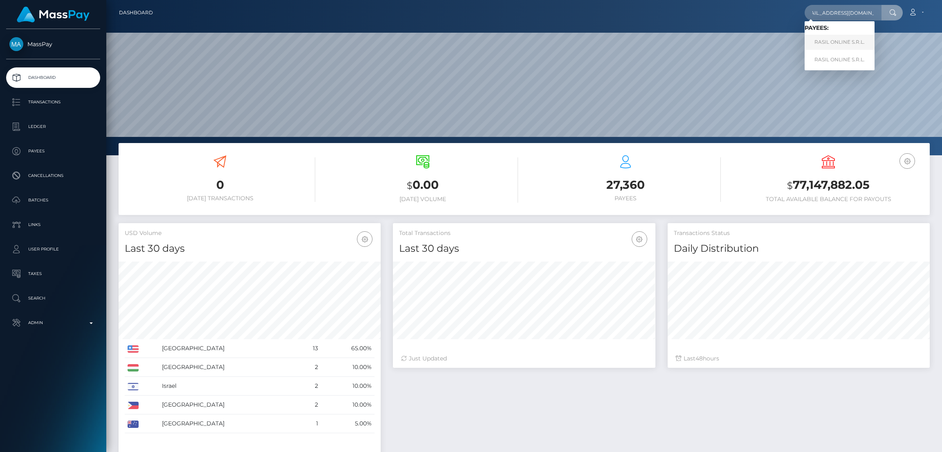
scroll to position [0, 0]
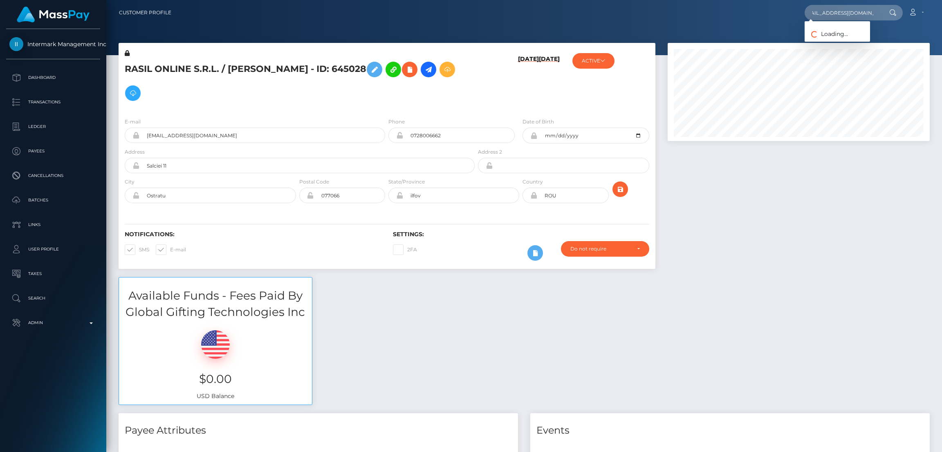
scroll to position [98, 262]
type input "[EMAIL_ADDRESS][DOMAIN_NAME]"
click at [845, 61] on link "RASIL ONLINE S.R.L." at bounding box center [840, 59] width 70 height 15
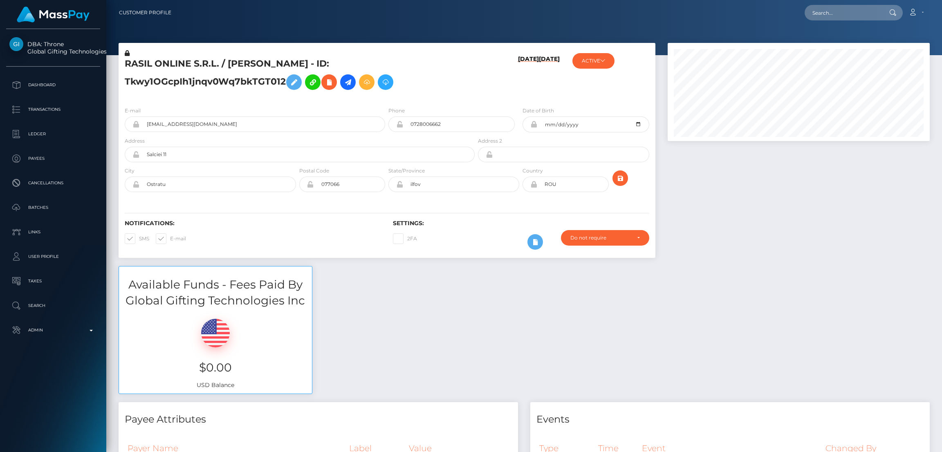
scroll to position [98, 262]
click at [831, 15] on input "text" at bounding box center [843, 13] width 77 height 16
paste input "[EMAIL_ADDRESS][DOMAIN_NAME]"
type input "goddessjulianne@gmail.com"
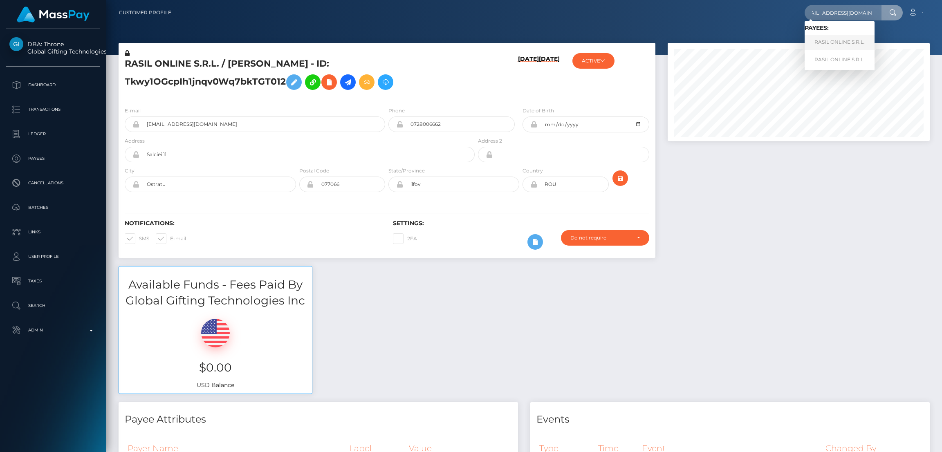
click at [830, 39] on link "RASIL ONLINE S.R.L." at bounding box center [840, 42] width 70 height 15
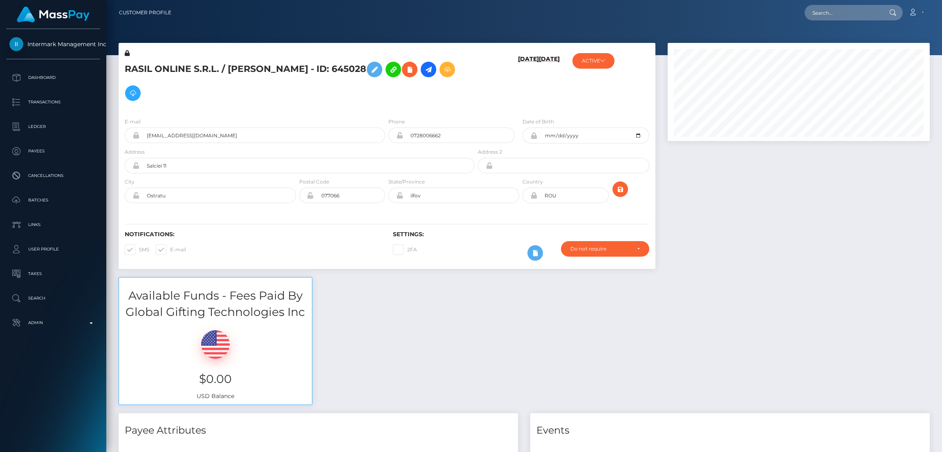
scroll to position [98, 262]
click at [815, 11] on input "text" at bounding box center [843, 13] width 77 height 16
paste input "esmeralda.torres10108@gmail.com"
type input "esmeralda.torres10108@gmail.com"
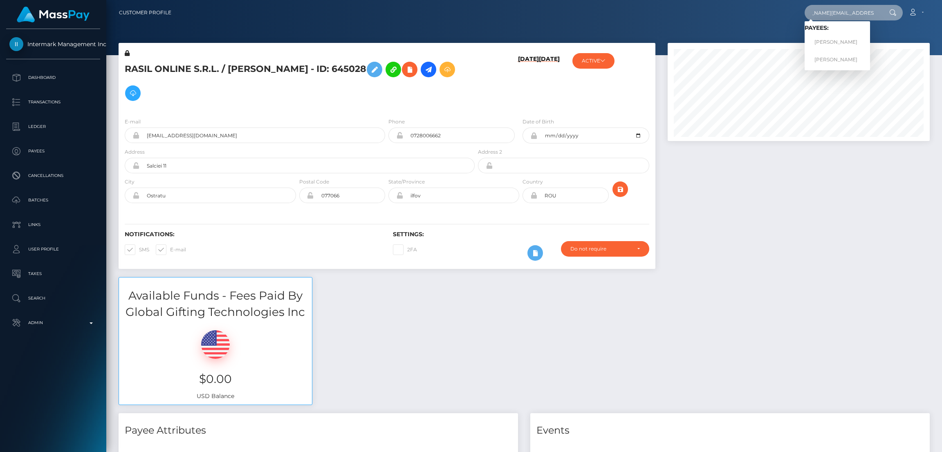
scroll to position [0, 0]
click at [846, 45] on link "ESMERALDA TORRES" at bounding box center [837, 42] width 65 height 15
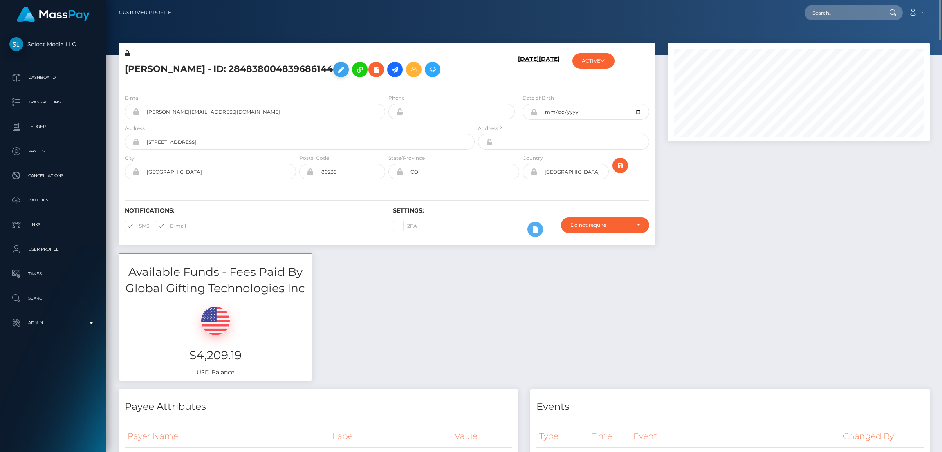
click at [346, 71] on icon at bounding box center [341, 70] width 10 height 10
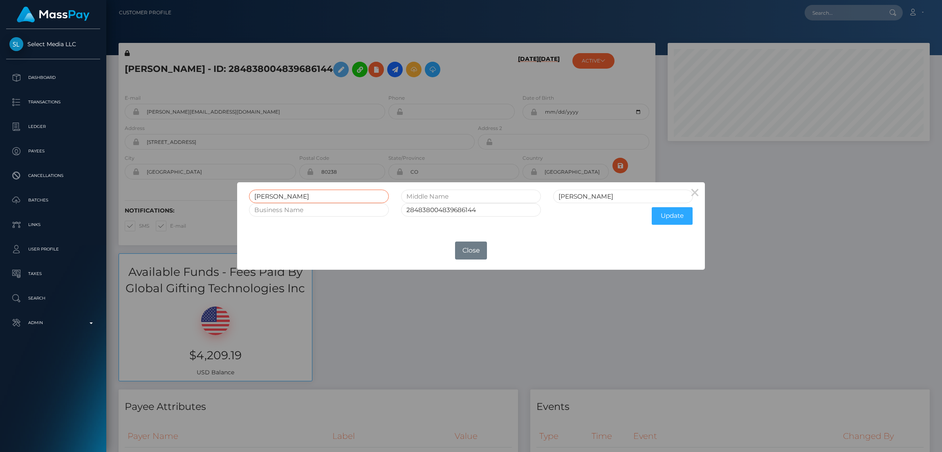
click at [276, 193] on input "ESMERALDA" at bounding box center [319, 196] width 140 height 13
click at [834, 12] on div "× ESMERALDA TORRES 284838004839686144 Update OK No Close" at bounding box center [471, 226] width 942 height 452
click at [832, 13] on div "× ESMERALDA TORRES 284838004839686144 Update OK No Close" at bounding box center [471, 226] width 942 height 452
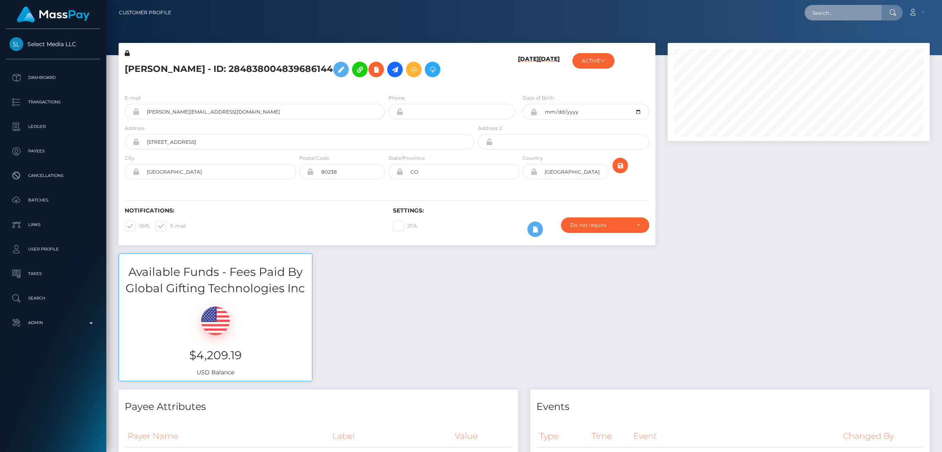
click at [832, 13] on input "text" at bounding box center [843, 13] width 77 height 16
paste input "theeanayanarie@gmail.com"
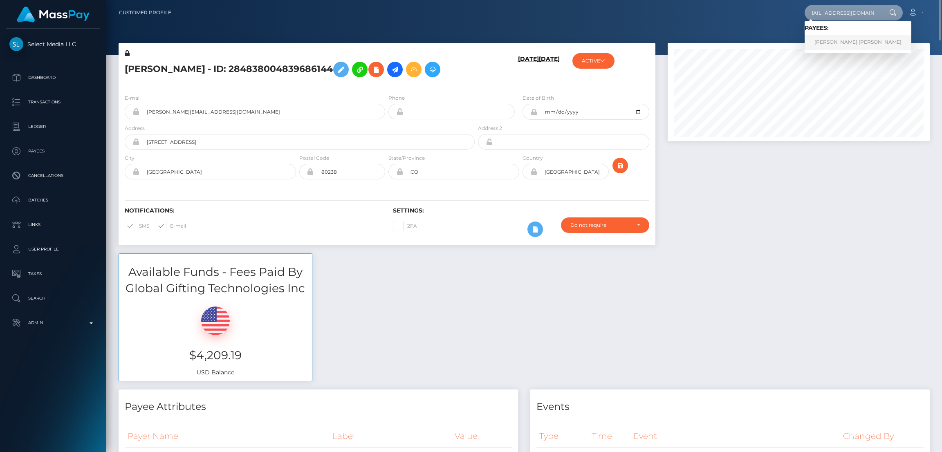
type input "theeanayanarie@gmail.com"
click at [829, 43] on link "ANAYA NARIE SMITH" at bounding box center [858, 42] width 107 height 15
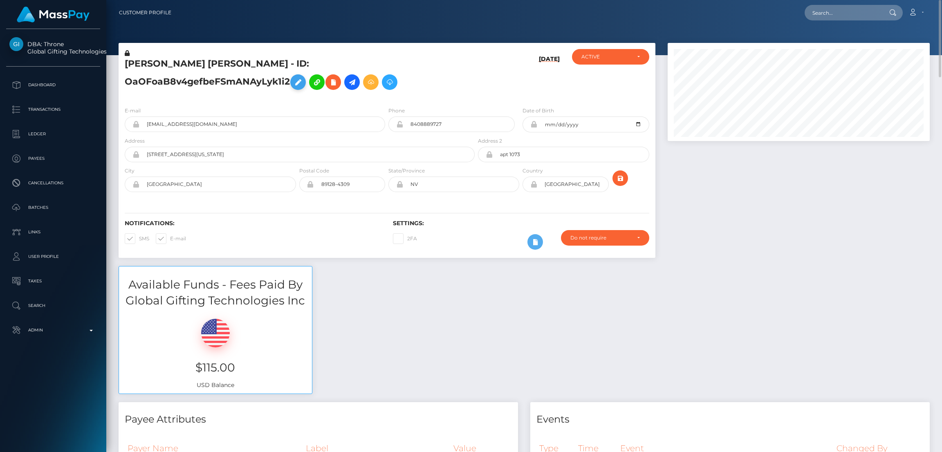
click at [303, 77] on icon at bounding box center [298, 82] width 10 height 10
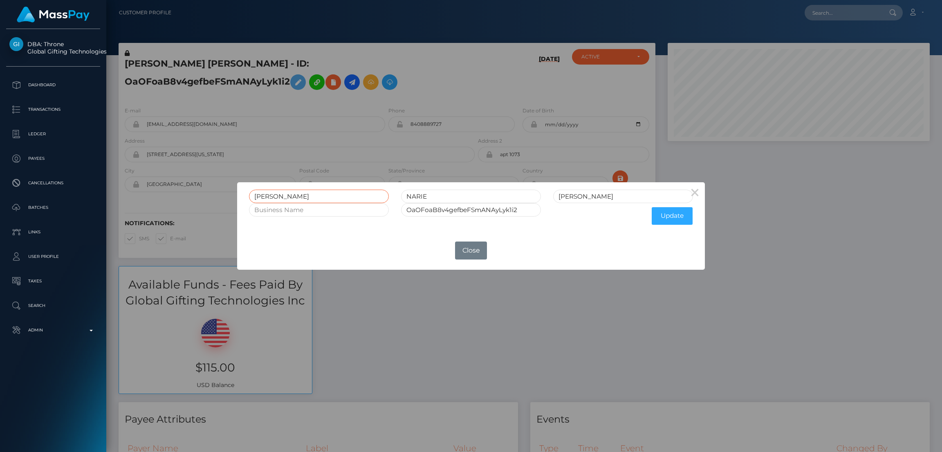
click at [269, 197] on input "[PERSON_NAME]" at bounding box center [319, 196] width 140 height 13
